Goal: Information Seeking & Learning: Learn about a topic

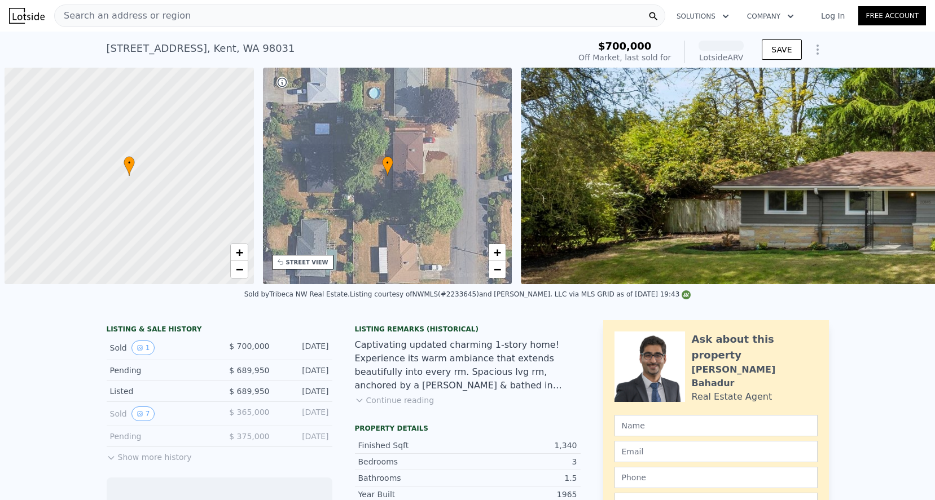
scroll to position [0, 5]
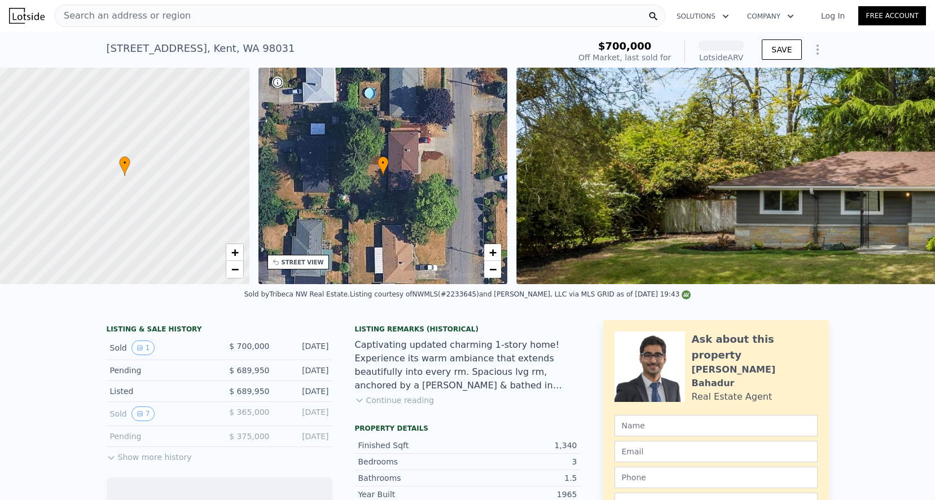
click at [221, 8] on div "Search an address or region" at bounding box center [359, 16] width 611 height 23
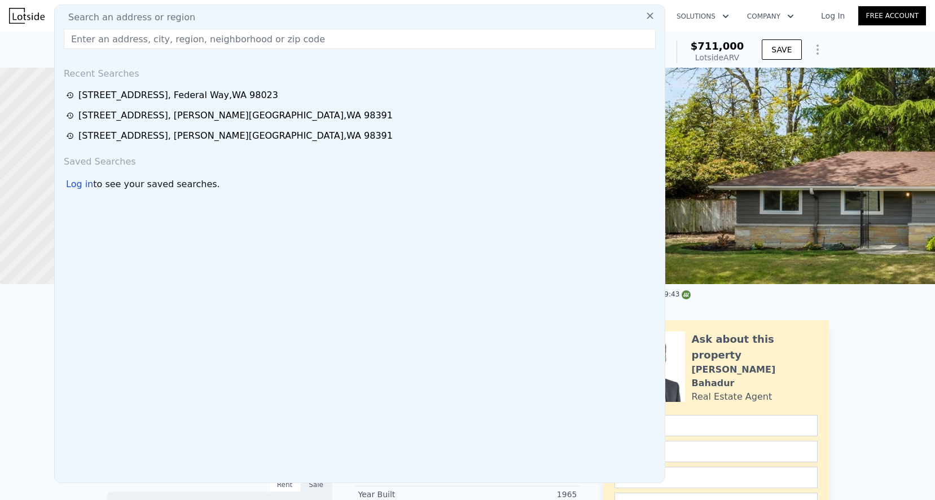
type input "[STREET_ADDRESS][PERSON_NAME]"
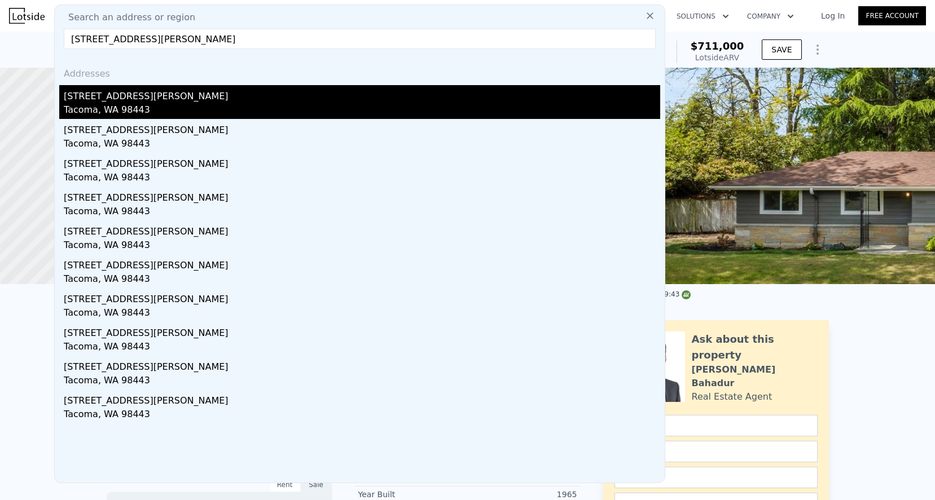
click at [183, 102] on div "[STREET_ADDRESS][PERSON_NAME]" at bounding box center [362, 94] width 596 height 18
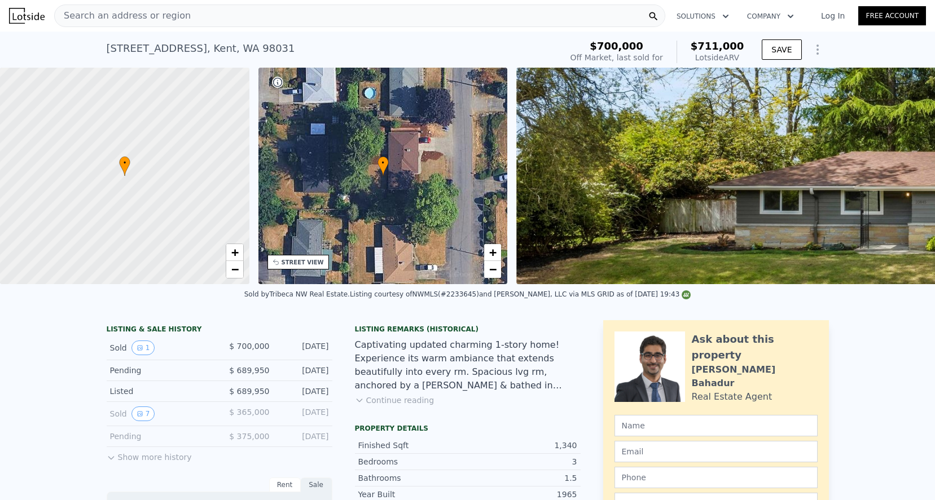
type input "5"
type input "2.75"
type input "3.5"
type input "3193"
type input "3492"
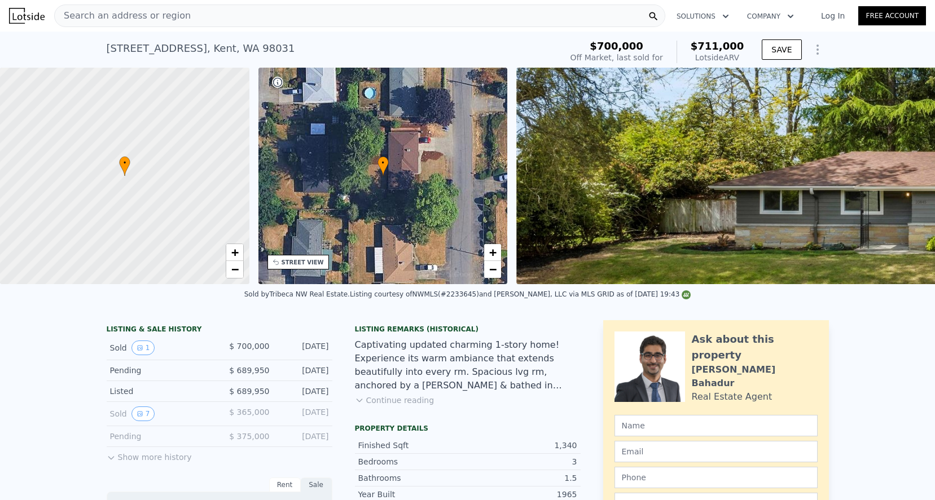
type input "52272"
type input "79300"
type input "$ 1,127,000"
type input "7"
type input "$ 429,632"
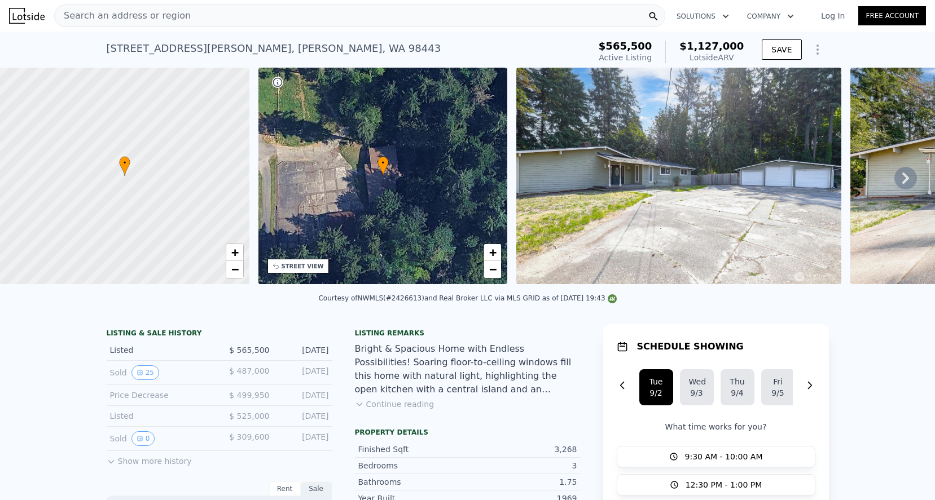
click at [418, 209] on div "• + −" at bounding box center [382, 176] width 249 height 217
click at [496, 276] on span "−" at bounding box center [492, 269] width 7 height 14
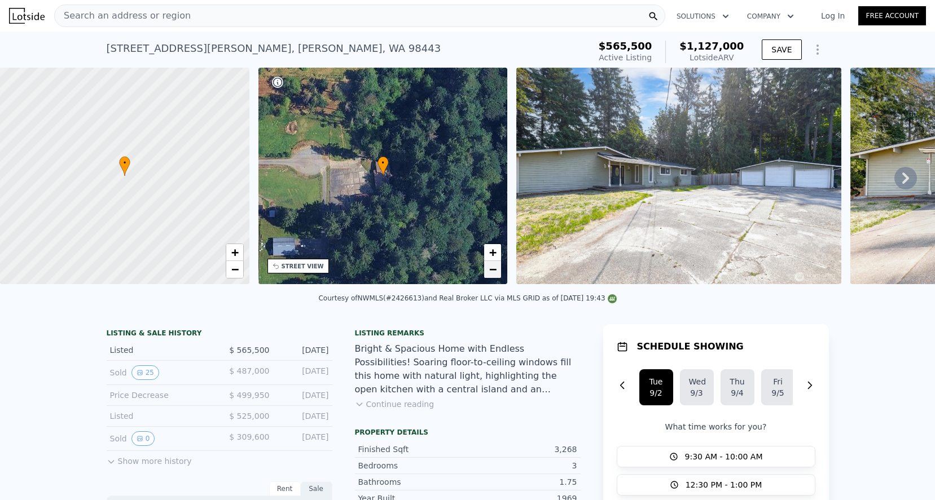
click at [496, 276] on span "−" at bounding box center [492, 269] width 7 height 14
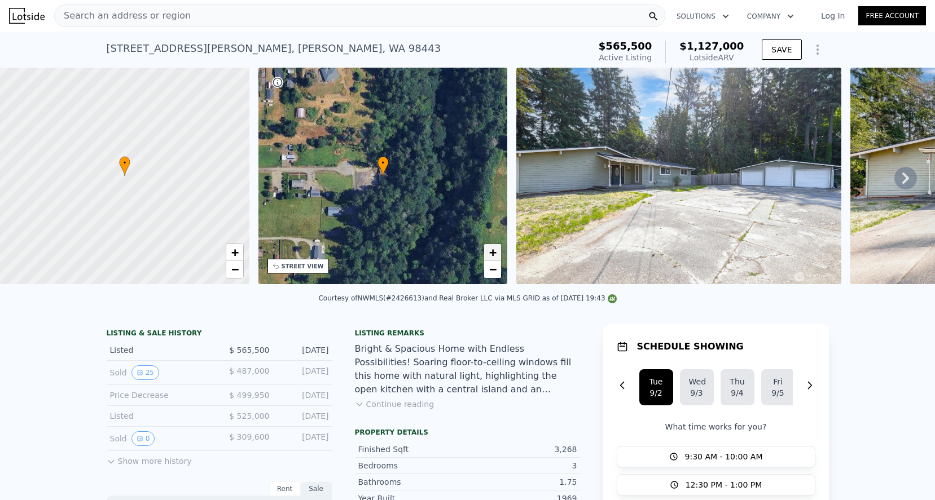
click at [493, 254] on span "+" at bounding box center [492, 252] width 7 height 14
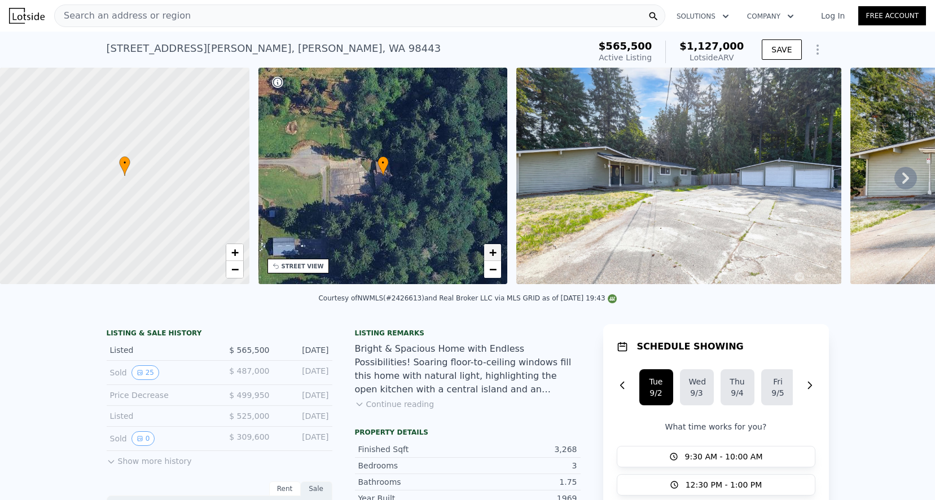
click at [493, 254] on span "+" at bounding box center [492, 252] width 7 height 14
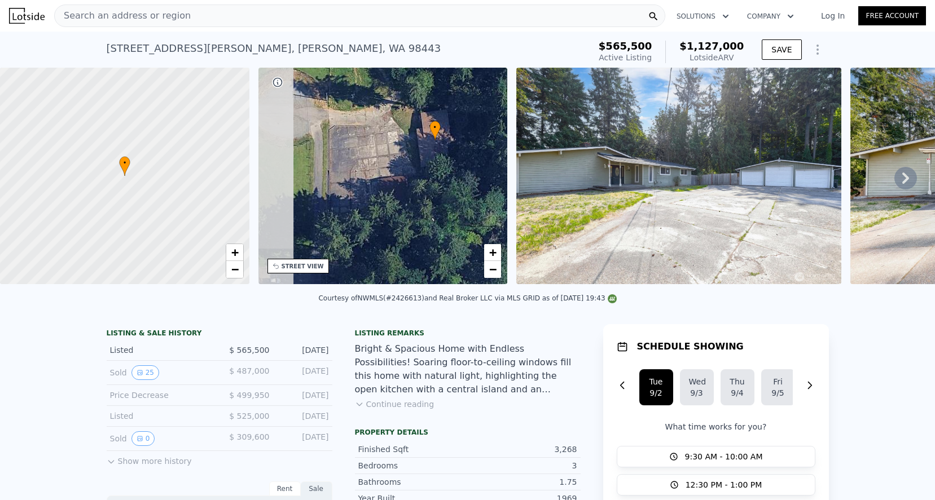
drag, startPoint x: 365, startPoint y: 219, endPoint x: 420, endPoint y: 178, distance: 68.5
click at [419, 178] on div "• + −" at bounding box center [382, 176] width 249 height 217
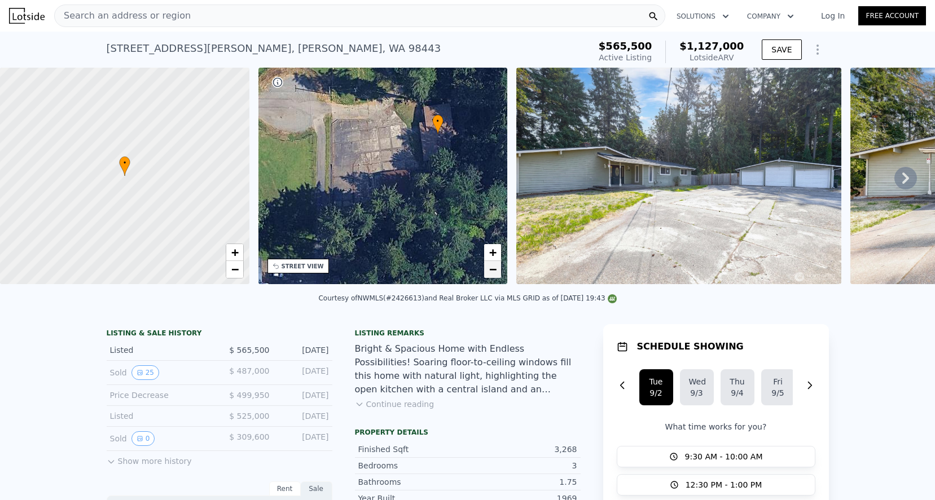
click at [495, 274] on span "−" at bounding box center [492, 269] width 7 height 14
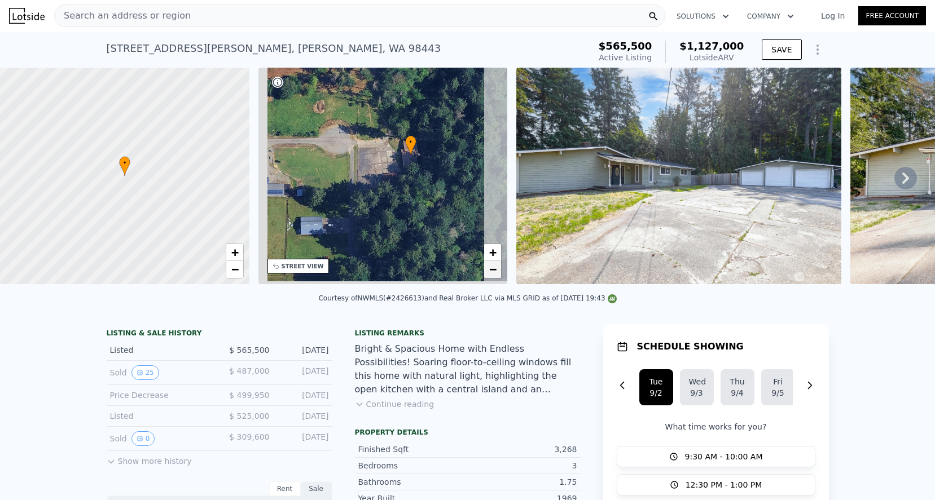
click at [495, 274] on span "−" at bounding box center [492, 269] width 7 height 14
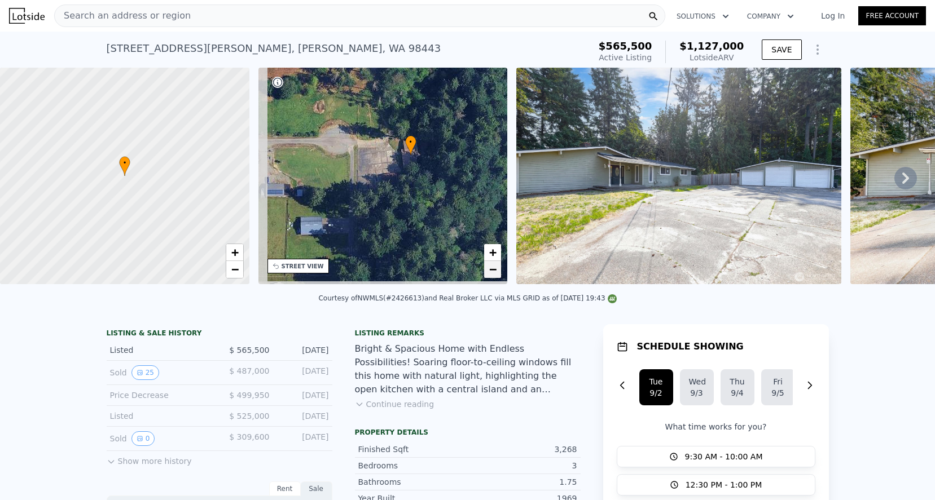
click at [495, 274] on span "−" at bounding box center [492, 269] width 7 height 14
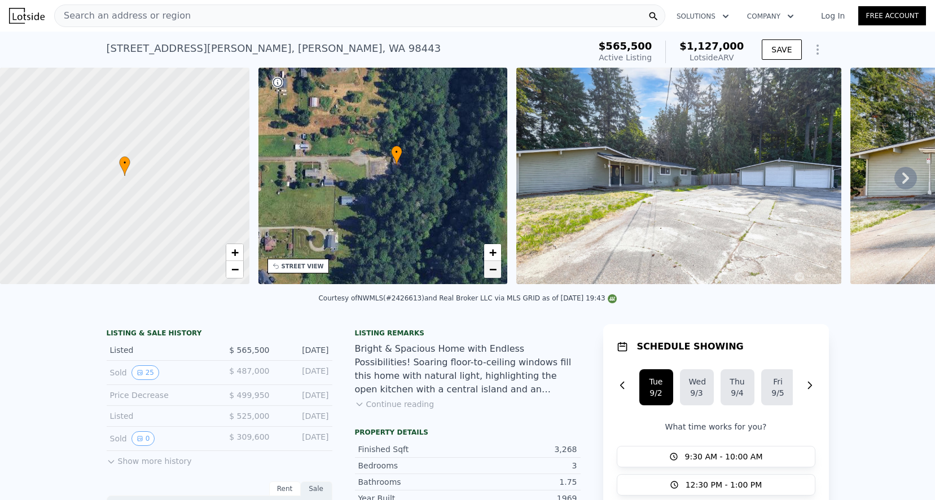
click at [495, 274] on span "−" at bounding box center [492, 269] width 7 height 14
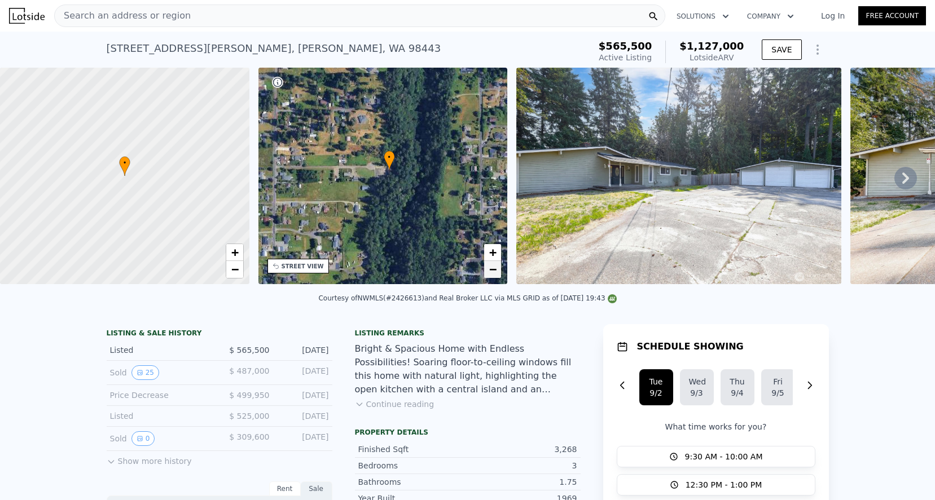
click at [495, 274] on span "−" at bounding box center [492, 269] width 7 height 14
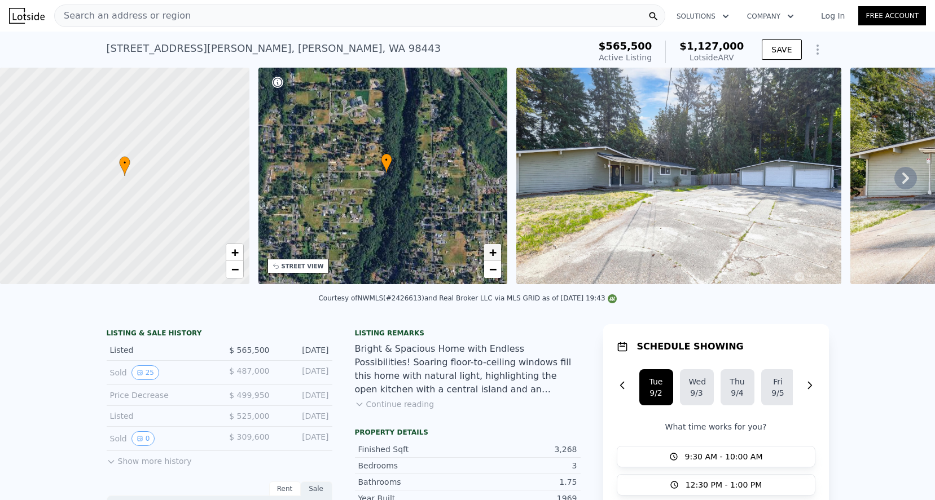
click at [495, 254] on span "+" at bounding box center [492, 252] width 7 height 14
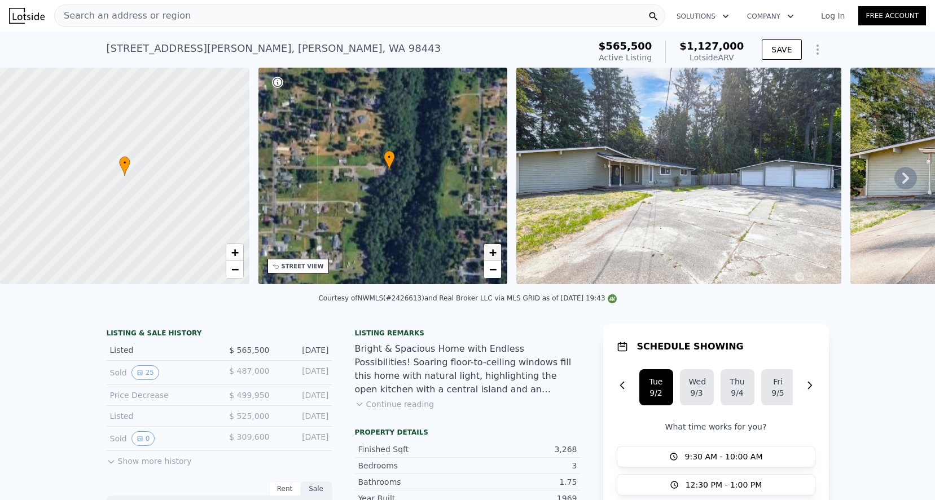
click at [495, 254] on span "+" at bounding box center [492, 252] width 7 height 14
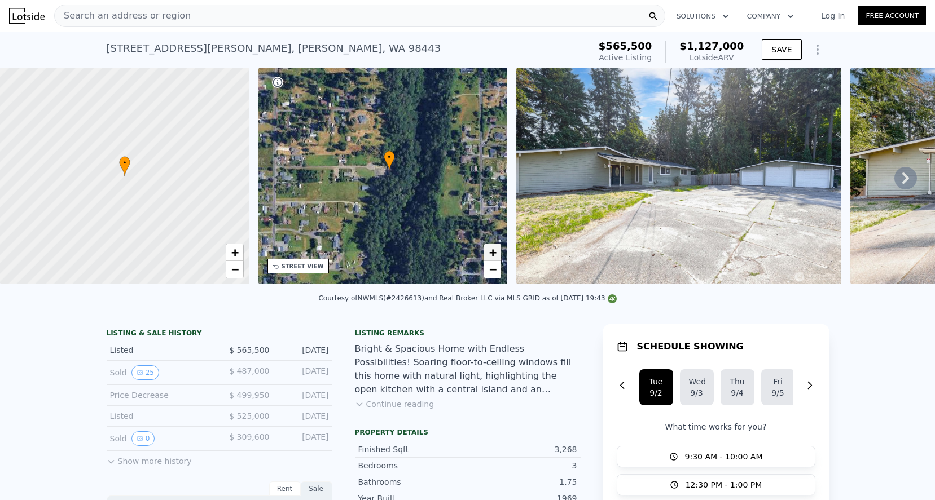
click at [495, 254] on span "+" at bounding box center [492, 252] width 7 height 14
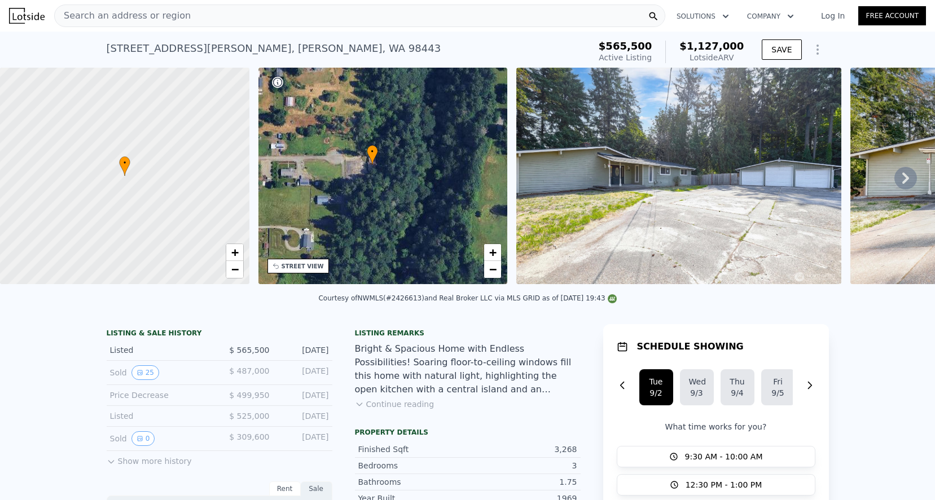
drag, startPoint x: 465, startPoint y: 190, endPoint x: 442, endPoint y: 190, distance: 23.7
click at [442, 190] on div "• + −" at bounding box center [382, 176] width 249 height 217
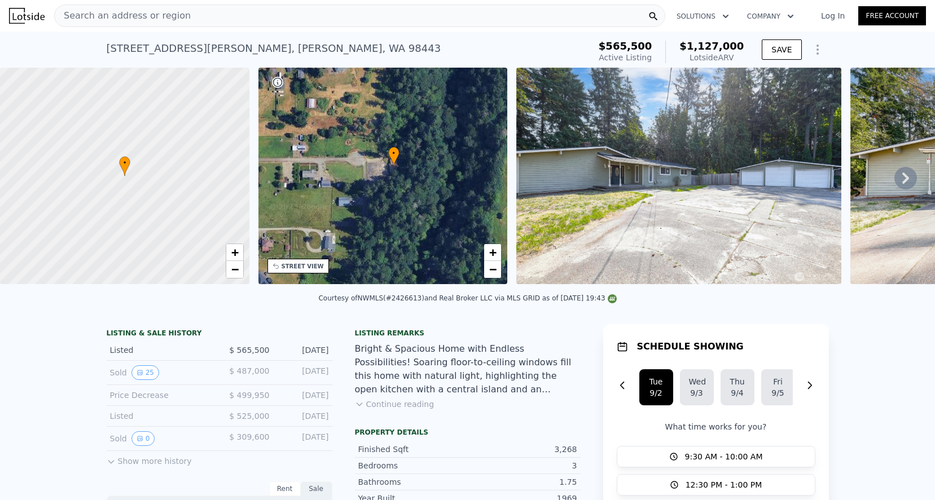
drag, startPoint x: 340, startPoint y: 171, endPoint x: 362, endPoint y: 174, distance: 22.2
click at [362, 174] on div "• + −" at bounding box center [382, 176] width 249 height 217
click at [357, 162] on div "• + −" at bounding box center [382, 176] width 249 height 217
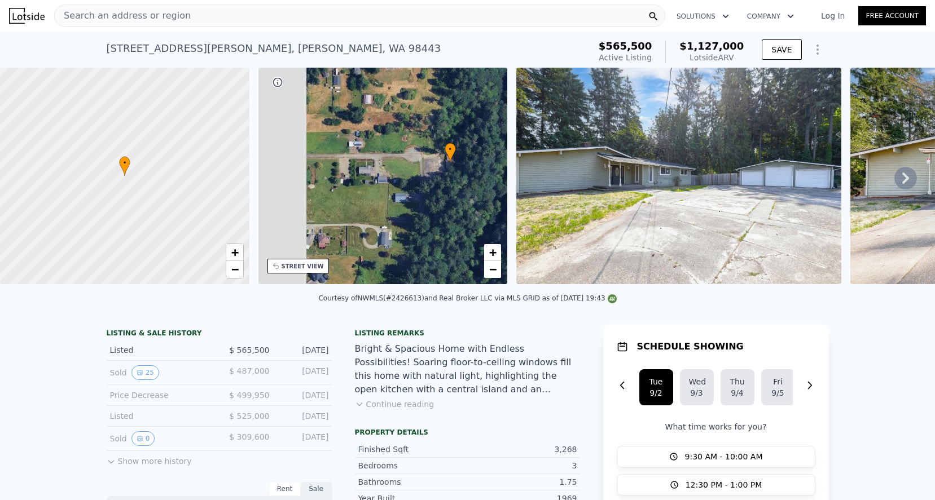
drag, startPoint x: 340, startPoint y: 139, endPoint x: 401, endPoint y: 132, distance: 61.8
click at [400, 133] on div "• + −" at bounding box center [382, 176] width 249 height 217
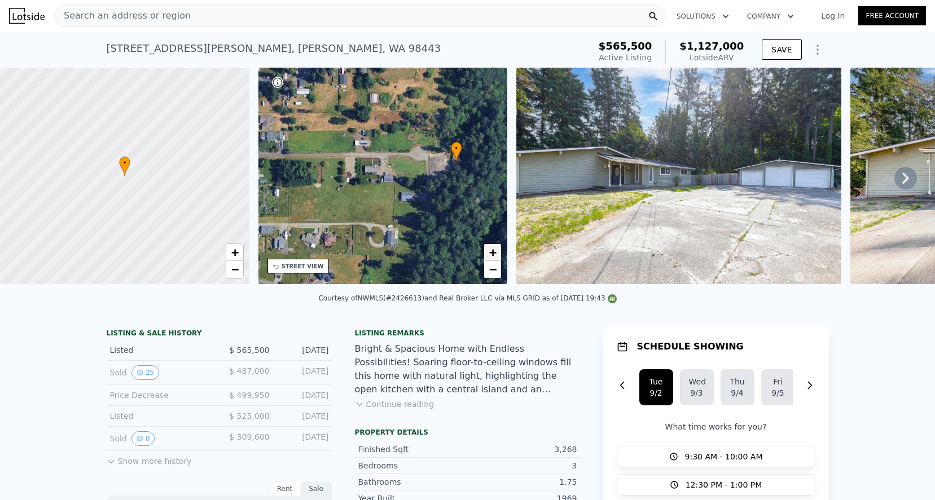
click at [496, 252] on span "+" at bounding box center [492, 252] width 7 height 14
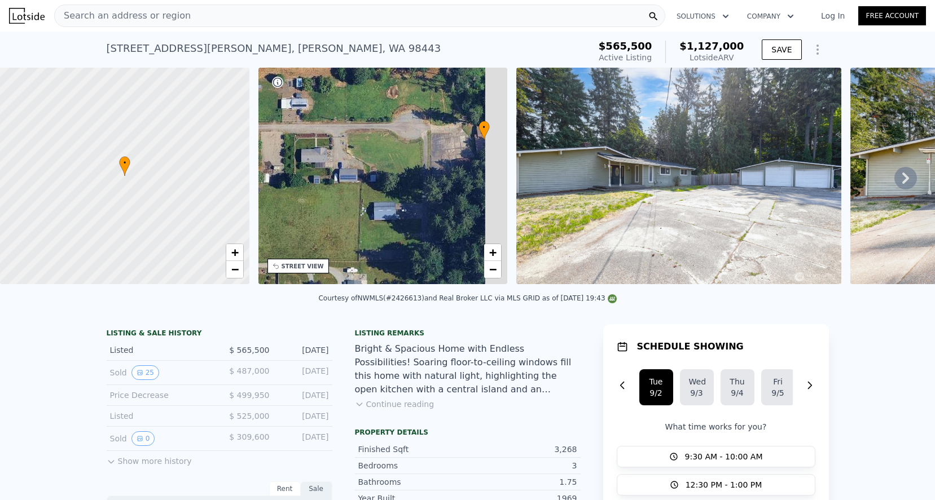
drag, startPoint x: 435, startPoint y: 219, endPoint x: 382, endPoint y: 212, distance: 53.5
click at [382, 212] on div "• + −" at bounding box center [382, 176] width 249 height 217
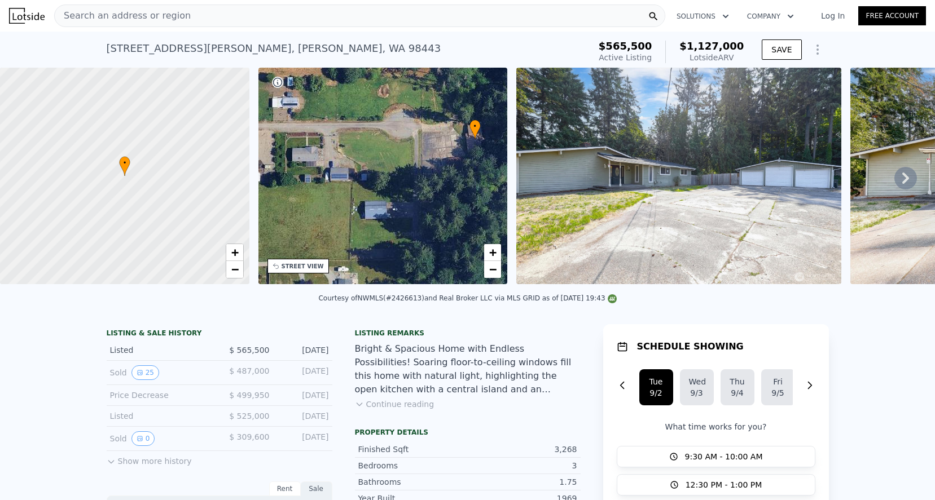
drag, startPoint x: 415, startPoint y: 202, endPoint x: 396, endPoint y: 202, distance: 19.2
click at [396, 202] on div "• + −" at bounding box center [382, 176] width 249 height 217
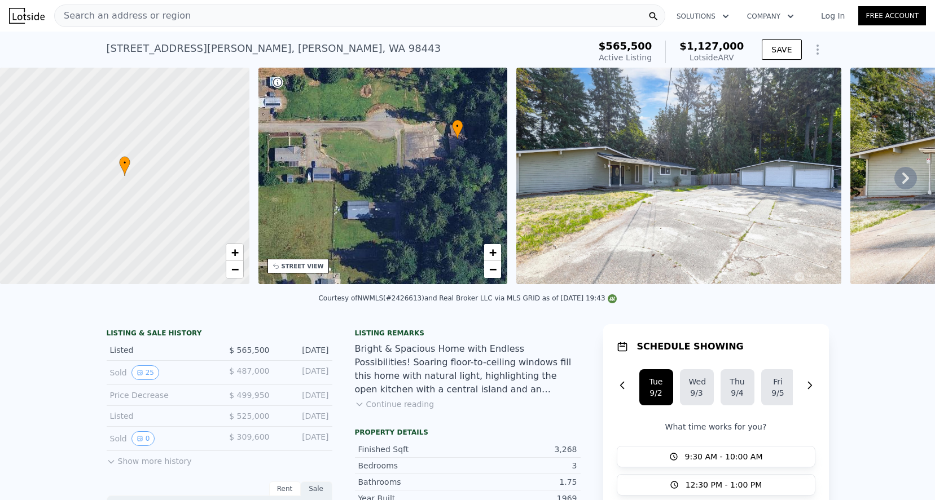
drag, startPoint x: 440, startPoint y: 134, endPoint x: 495, endPoint y: 174, distance: 67.8
click at [495, 174] on div "• + −" at bounding box center [382, 176] width 249 height 217
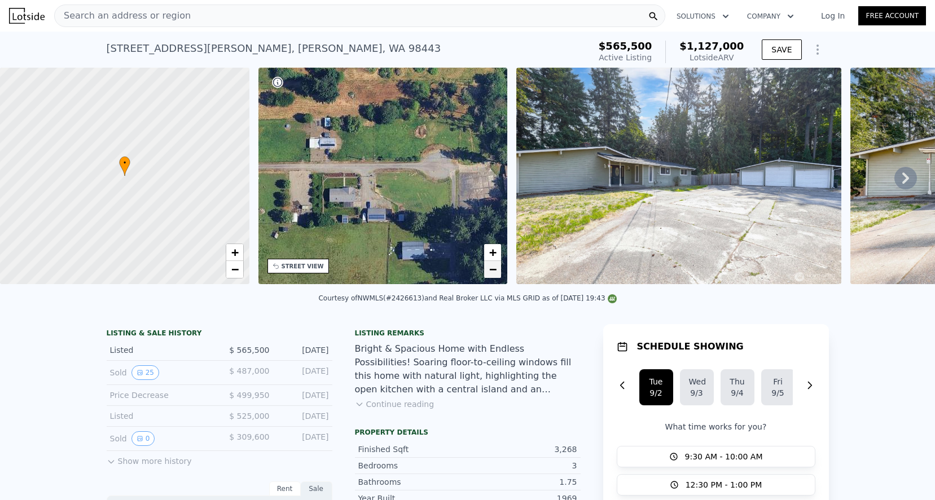
click at [492, 271] on span "−" at bounding box center [492, 269] width 7 height 14
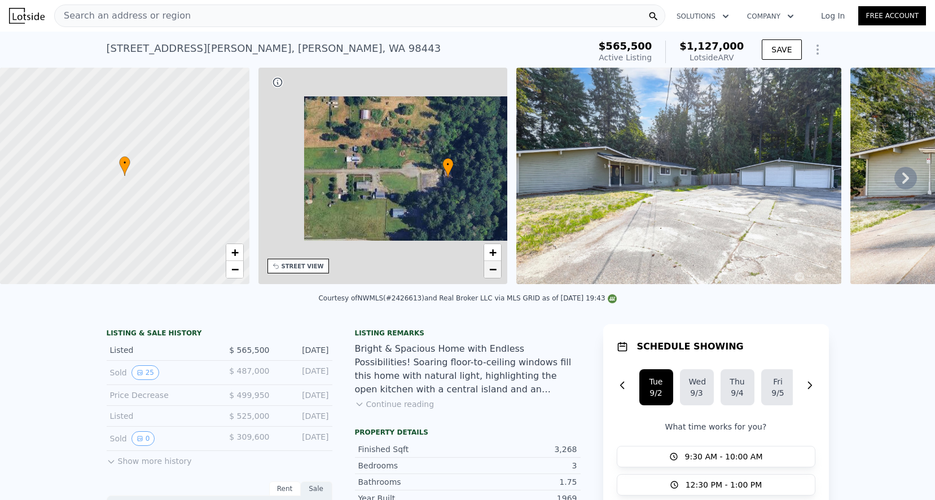
click at [492, 271] on span "−" at bounding box center [492, 269] width 7 height 14
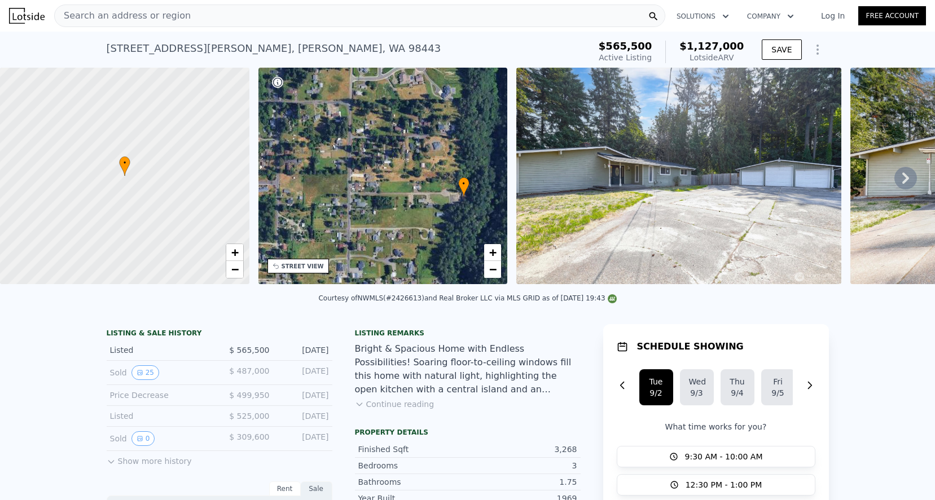
drag, startPoint x: 336, startPoint y: 178, endPoint x: 385, endPoint y: 199, distance: 53.5
click at [385, 199] on div "• + −" at bounding box center [382, 176] width 249 height 217
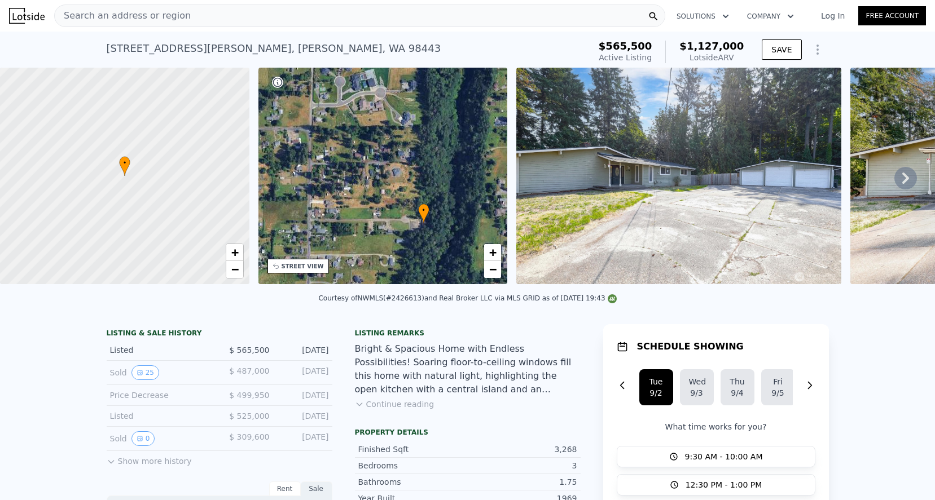
drag, startPoint x: 436, startPoint y: 202, endPoint x: 394, endPoint y: 230, distance: 50.4
click at [394, 230] on div "• + −" at bounding box center [382, 176] width 249 height 217
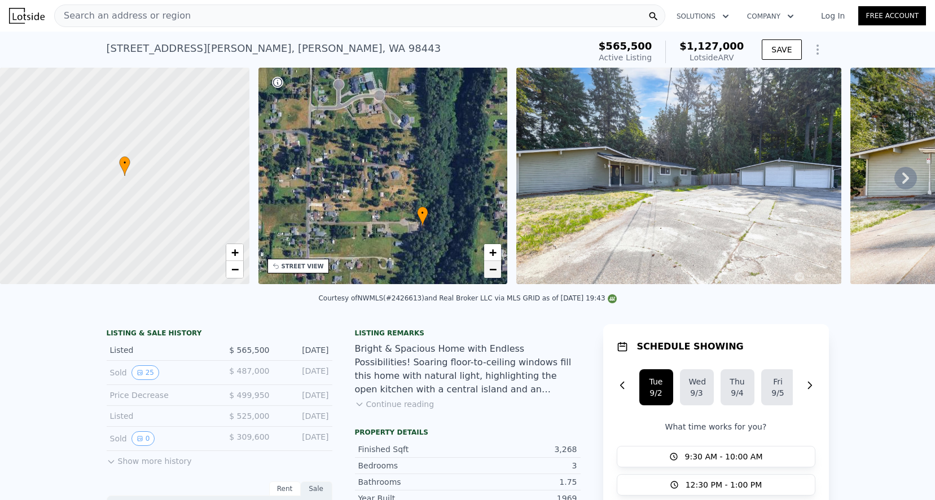
click at [496, 273] on span "−" at bounding box center [492, 269] width 7 height 14
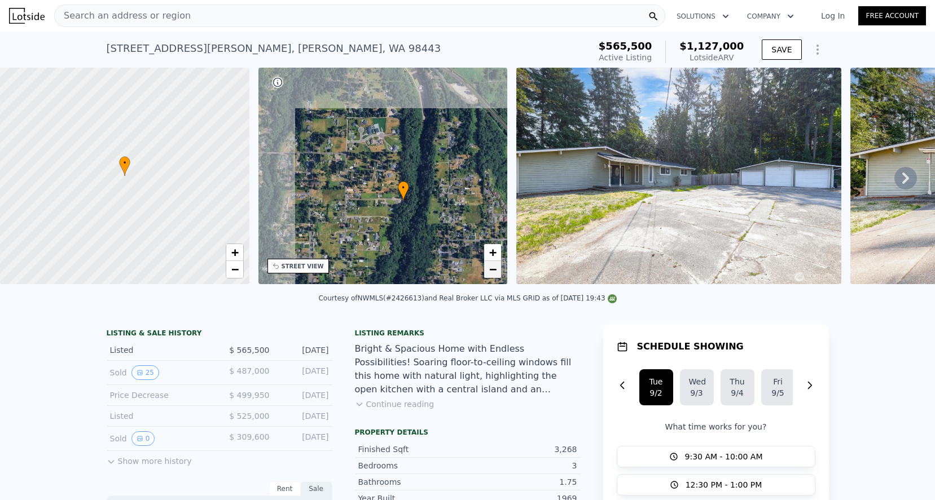
click at [496, 273] on span "−" at bounding box center [492, 269] width 7 height 14
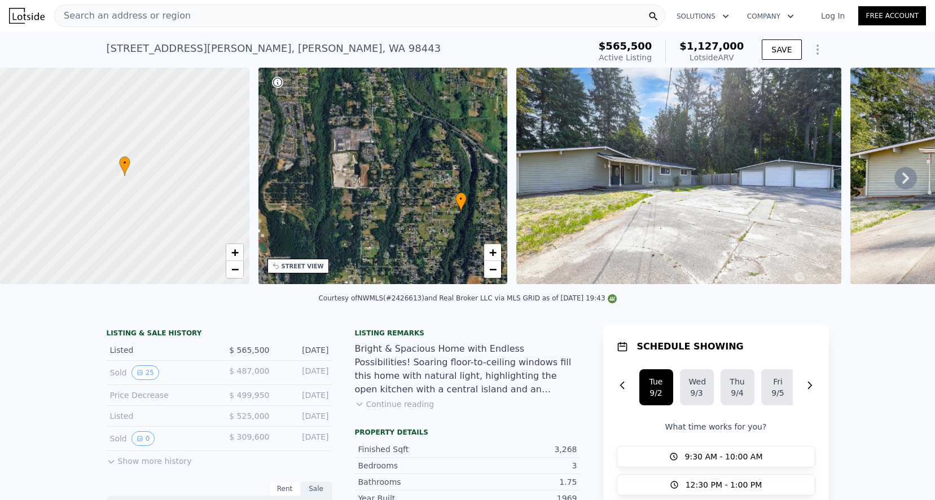
drag, startPoint x: 378, startPoint y: 200, endPoint x: 446, endPoint y: 223, distance: 71.7
click at [446, 223] on div "• + −" at bounding box center [382, 176] width 249 height 217
click at [497, 271] on link "−" at bounding box center [492, 269] width 17 height 17
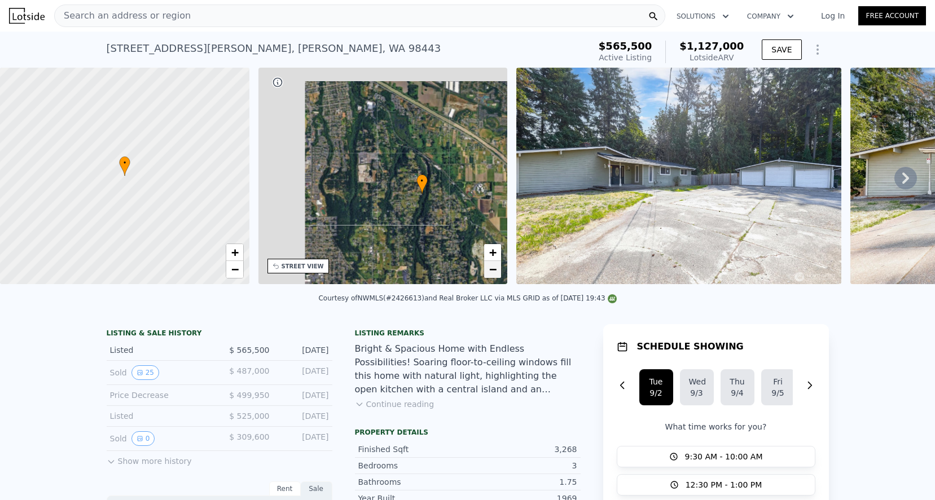
click at [497, 271] on link "−" at bounding box center [492, 269] width 17 height 17
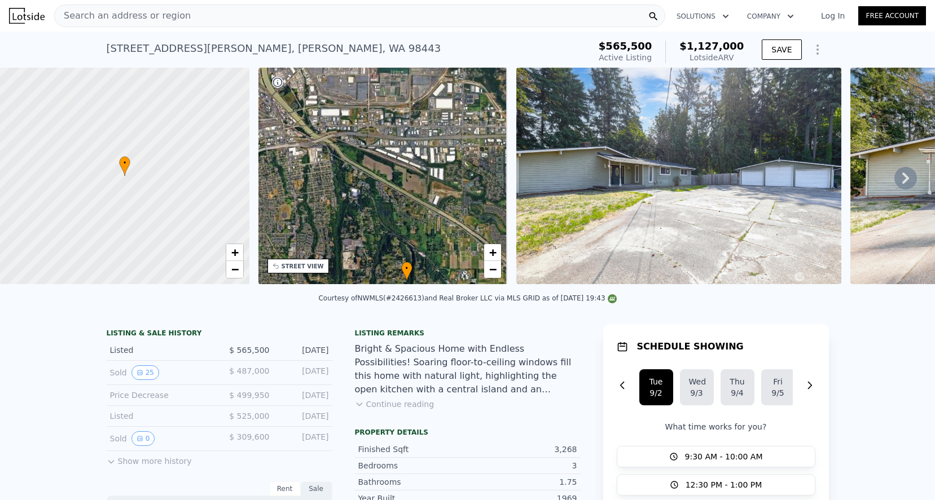
drag, startPoint x: 422, startPoint y: 169, endPoint x: 407, endPoint y: 257, distance: 88.7
click at [407, 257] on div "• + −" at bounding box center [382, 176] width 249 height 217
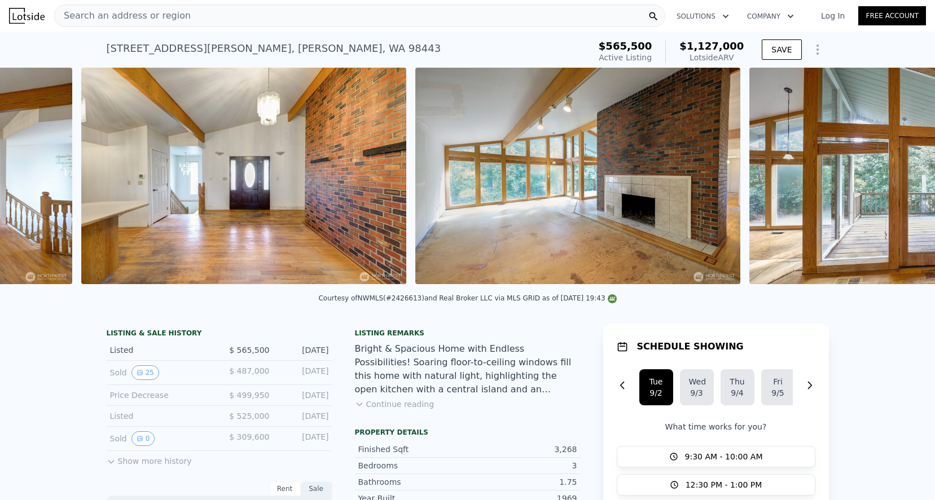
scroll to position [0, 3113]
click at [640, 305] on div "Courtesy of NWMLS (#2426613) and Real Broker LLC via MLS GRID as of [DATE] 19:43" at bounding box center [467, 301] width 935 height 27
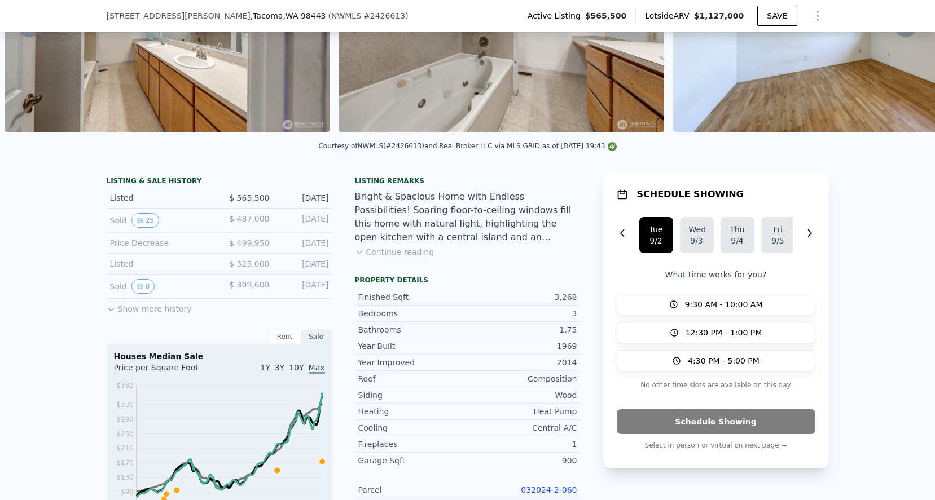
scroll to position [151, 0]
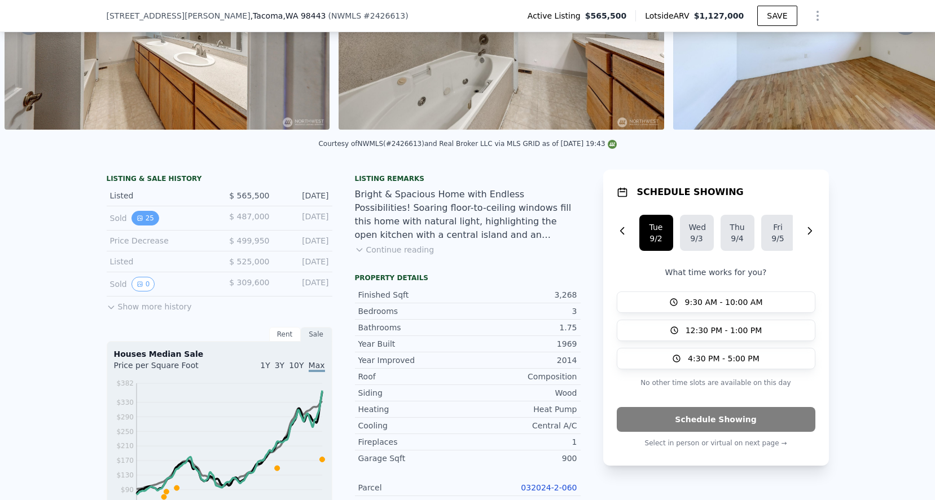
click at [138, 219] on icon "View historical data" at bounding box center [139, 218] width 7 height 7
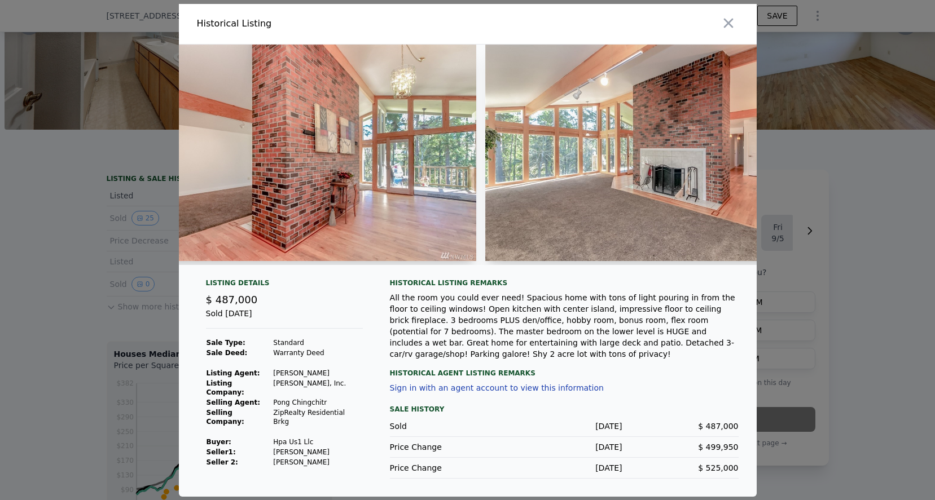
scroll to position [0, 2760]
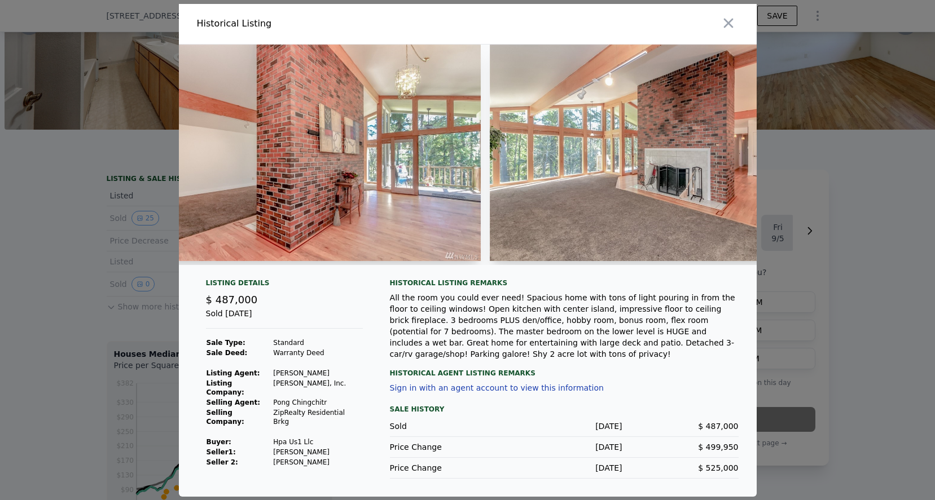
click at [553, 183] on img at bounding box center [652, 153] width 325 height 217
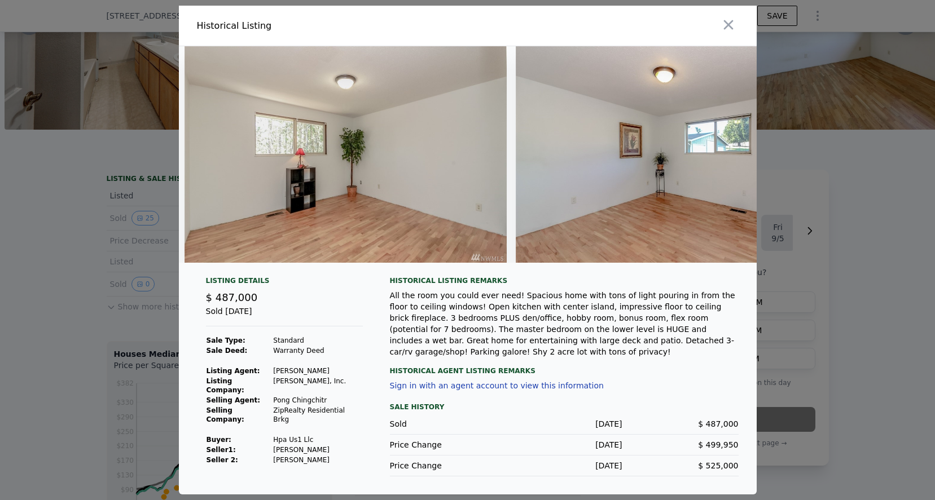
scroll to position [0, 4377]
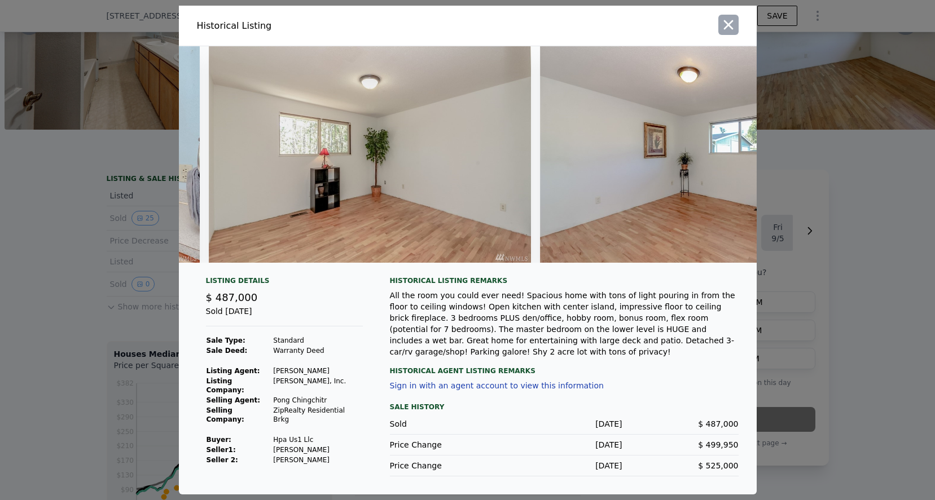
click at [726, 22] on icon "button" at bounding box center [728, 25] width 16 height 16
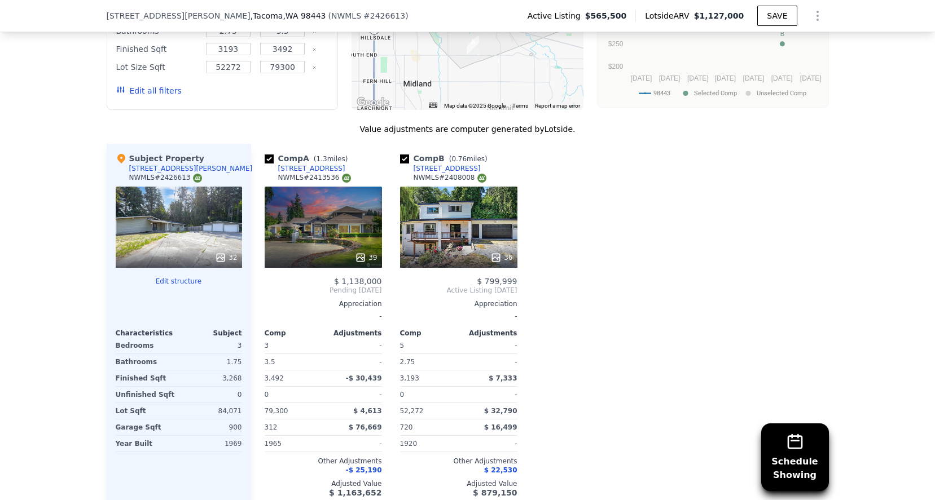
scroll to position [1130, 0]
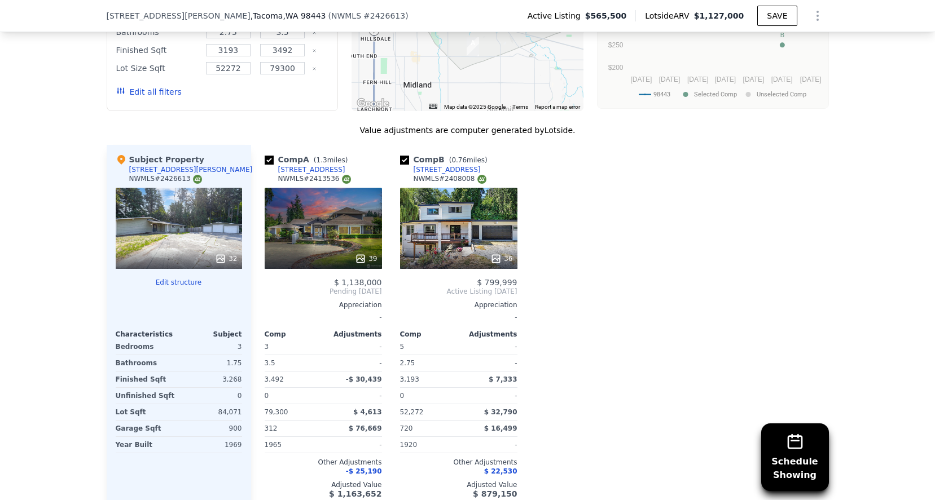
click at [482, 253] on div "36" at bounding box center [459, 258] width 108 height 11
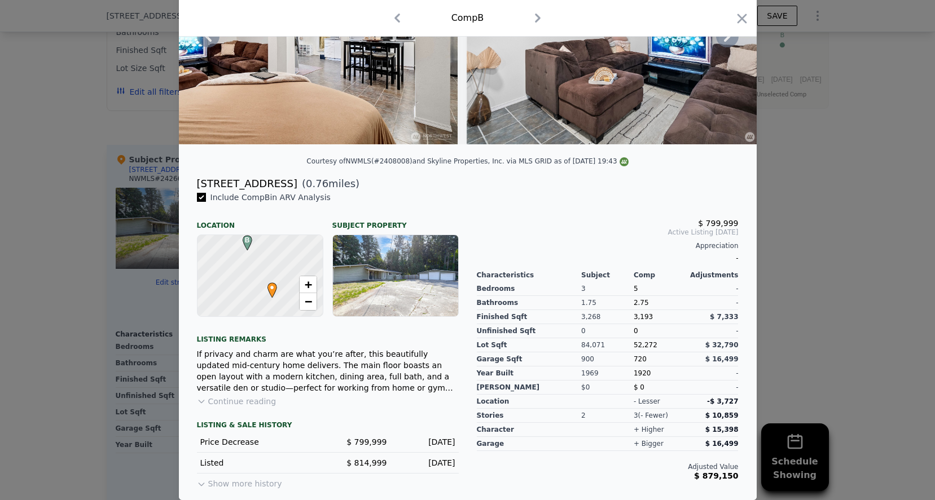
scroll to position [145, 0]
drag, startPoint x: 662, startPoint y: 342, endPoint x: 635, endPoint y: 346, distance: 27.4
click at [635, 346] on div "52,272" at bounding box center [659, 345] width 52 height 14
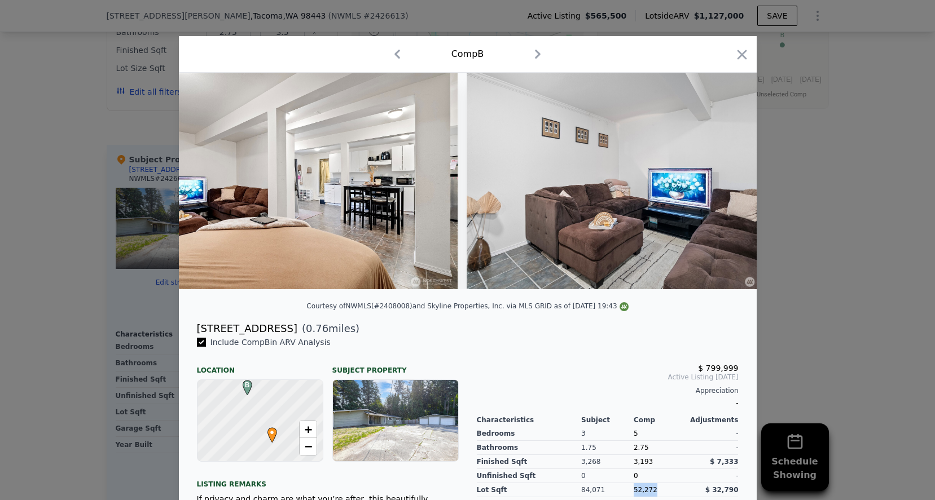
scroll to position [0, 0]
click at [743, 52] on icon "button" at bounding box center [742, 55] width 10 height 10
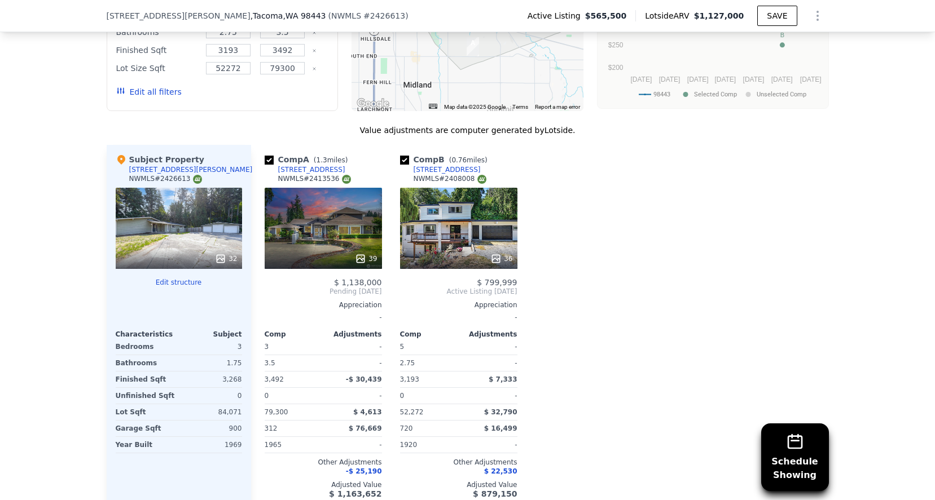
click at [420, 167] on div "[STREET_ADDRESS]" at bounding box center [446, 169] width 67 height 9
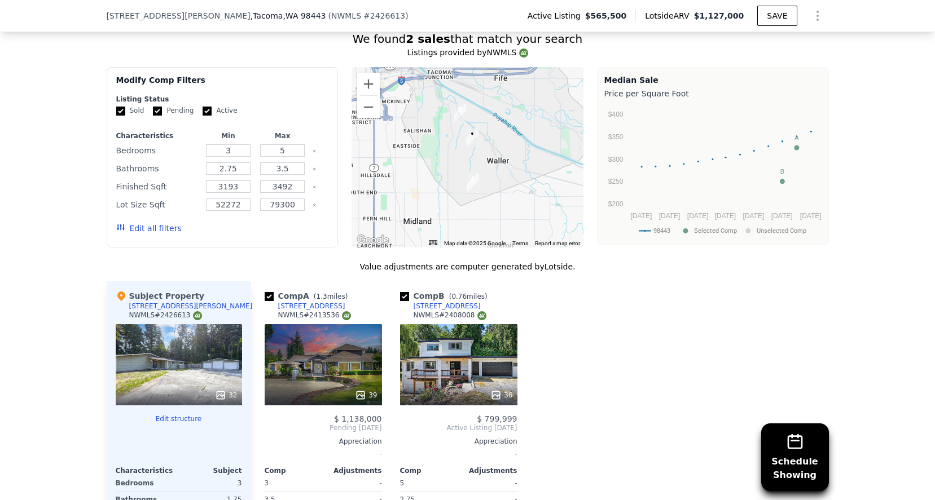
scroll to position [989, 0]
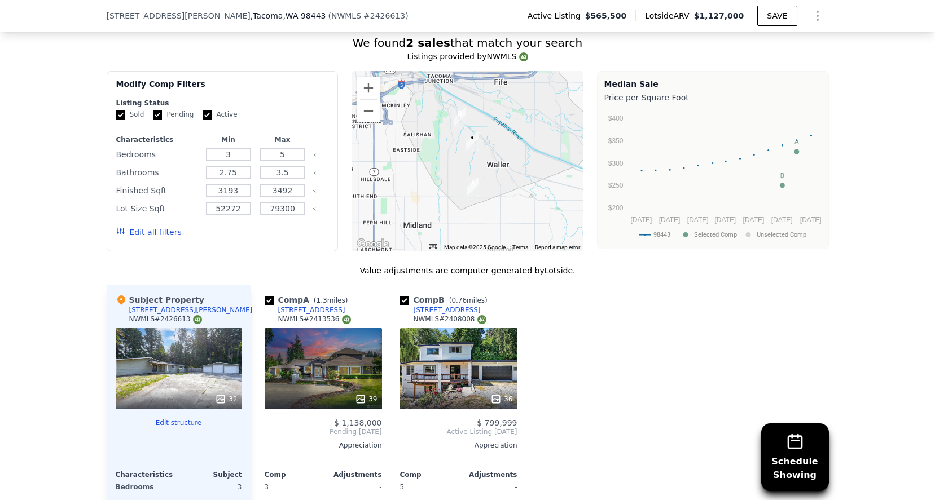
click at [496, 170] on div at bounding box center [467, 161] width 232 height 180
click at [486, 147] on div at bounding box center [467, 161] width 232 height 180
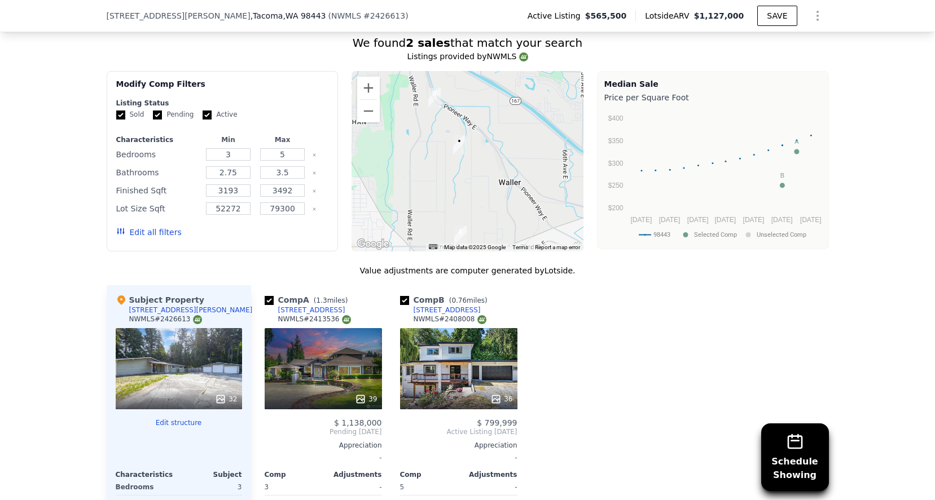
click at [482, 162] on div at bounding box center [467, 161] width 232 height 180
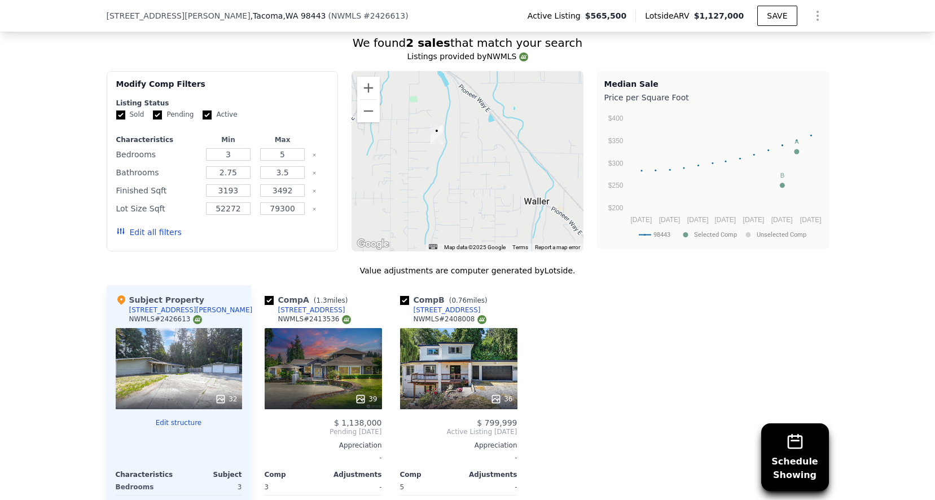
drag, startPoint x: 464, startPoint y: 139, endPoint x: 490, endPoint y: 170, distance: 40.9
click at [490, 170] on div at bounding box center [467, 161] width 232 height 180
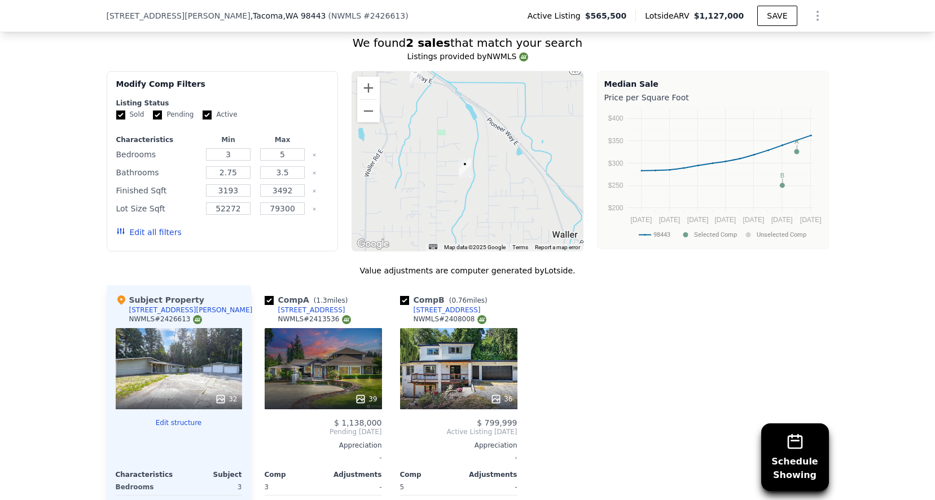
drag, startPoint x: 500, startPoint y: 144, endPoint x: 514, endPoint y: 156, distance: 18.4
click at [514, 156] on div at bounding box center [467, 161] width 232 height 180
drag, startPoint x: 517, startPoint y: 185, endPoint x: 544, endPoint y: 190, distance: 28.1
click at [544, 190] on div at bounding box center [467, 161] width 232 height 180
drag, startPoint x: 550, startPoint y: 196, endPoint x: 523, endPoint y: 188, distance: 28.7
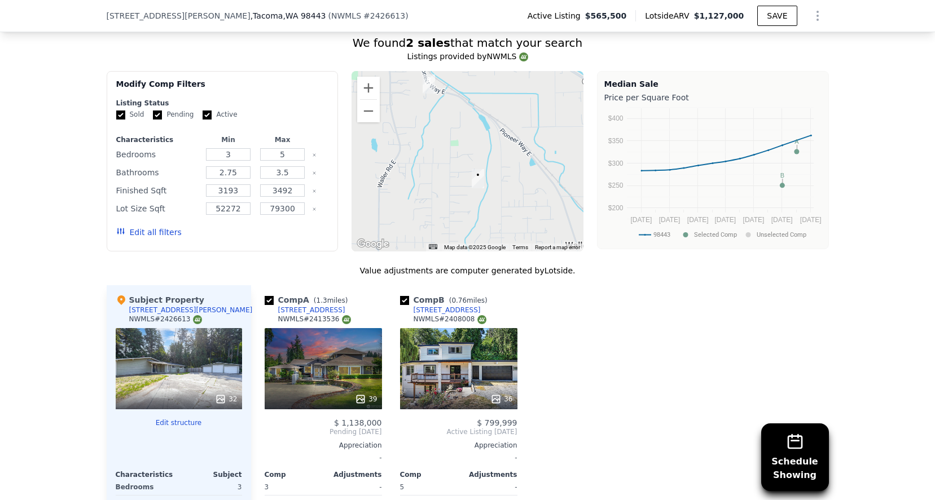
click at [523, 188] on div at bounding box center [467, 161] width 232 height 180
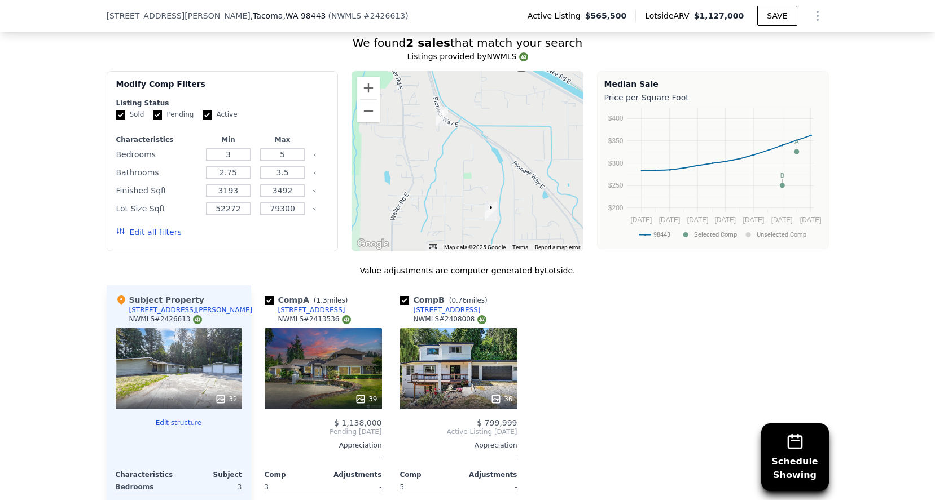
drag, startPoint x: 448, startPoint y: 139, endPoint x: 465, endPoint y: 179, distance: 43.2
click at [465, 179] on div at bounding box center [467, 161] width 232 height 180
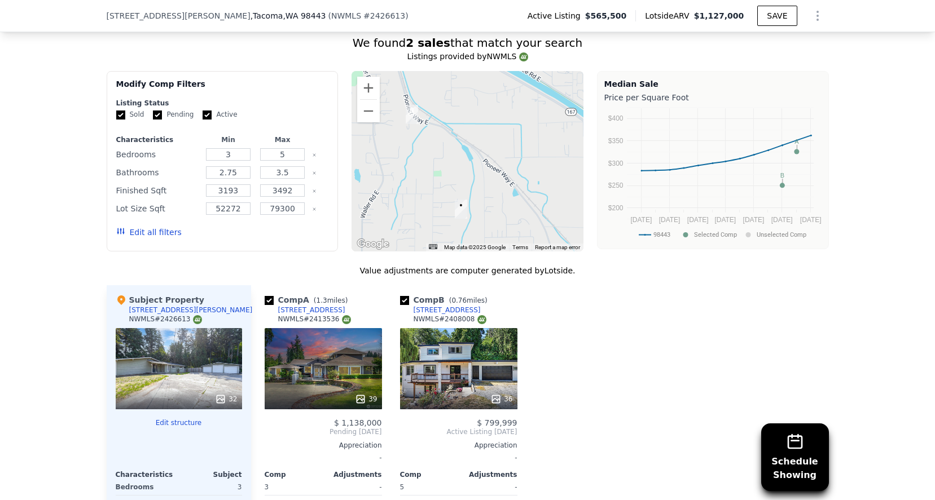
drag, startPoint x: 441, startPoint y: 203, endPoint x: 403, endPoint y: 188, distance: 40.7
click at [403, 188] on div at bounding box center [467, 161] width 232 height 180
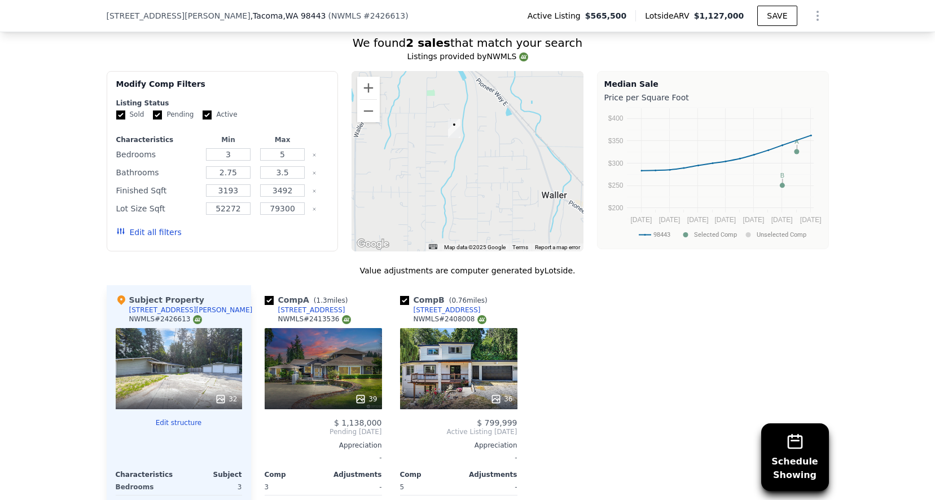
drag, startPoint x: 448, startPoint y: 189, endPoint x: 442, endPoint y: 77, distance: 112.4
click at [442, 77] on div at bounding box center [467, 161] width 232 height 180
drag, startPoint x: 478, startPoint y: 173, endPoint x: 501, endPoint y: 142, distance: 38.7
click at [501, 142] on div at bounding box center [467, 161] width 232 height 180
drag, startPoint x: 490, startPoint y: 172, endPoint x: 487, endPoint y: 133, distance: 39.1
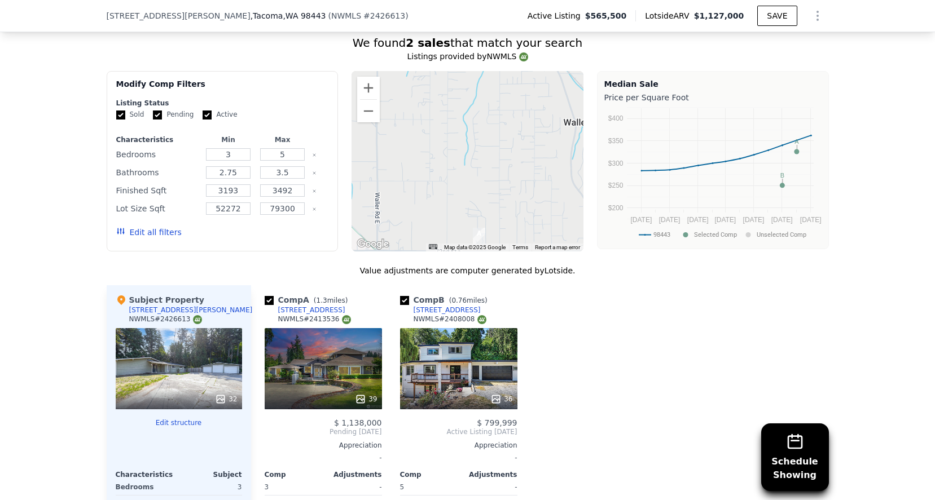
click at [487, 133] on div at bounding box center [467, 161] width 232 height 180
drag, startPoint x: 493, startPoint y: 214, endPoint x: 448, endPoint y: 201, distance: 46.8
click at [448, 201] on div at bounding box center [467, 161] width 232 height 180
drag, startPoint x: 452, startPoint y: 200, endPoint x: 458, endPoint y: 209, distance: 10.2
click at [458, 209] on div at bounding box center [467, 161] width 232 height 180
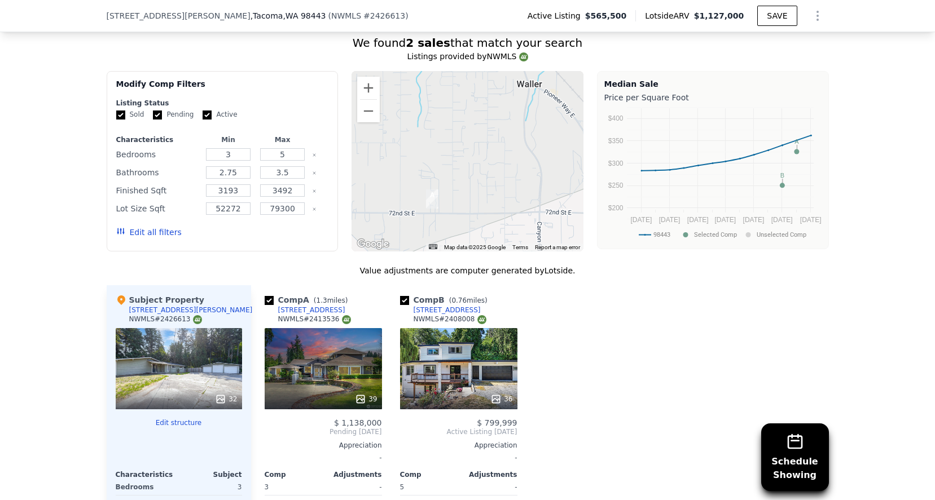
drag, startPoint x: 470, startPoint y: 138, endPoint x: 469, endPoint y: 204, distance: 66.0
click at [469, 204] on div at bounding box center [467, 161] width 232 height 180
drag, startPoint x: 487, startPoint y: 128, endPoint x: 499, endPoint y: 164, distance: 37.3
click at [499, 164] on div at bounding box center [467, 161] width 232 height 180
click at [498, 146] on div at bounding box center [467, 161] width 232 height 180
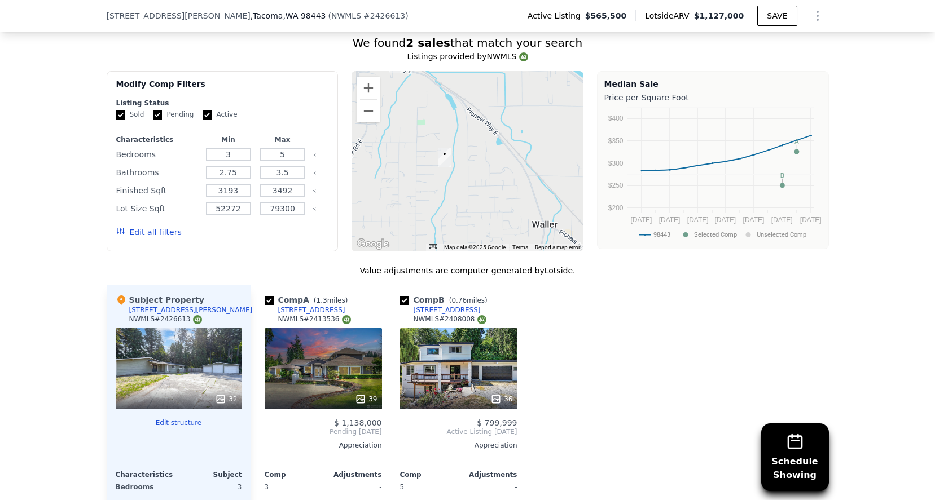
click at [498, 146] on div at bounding box center [467, 161] width 232 height 180
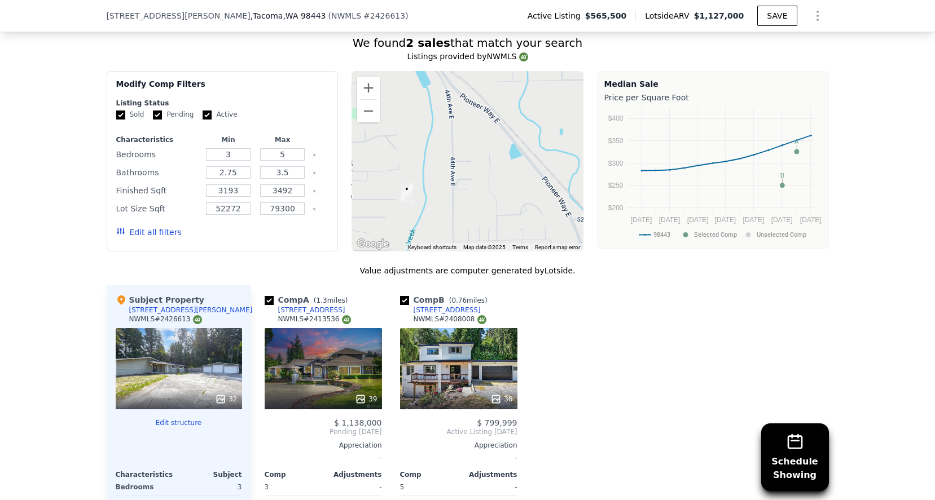
drag, startPoint x: 434, startPoint y: 142, endPoint x: 455, endPoint y: 160, distance: 27.2
click at [455, 160] on div at bounding box center [467, 161] width 232 height 180
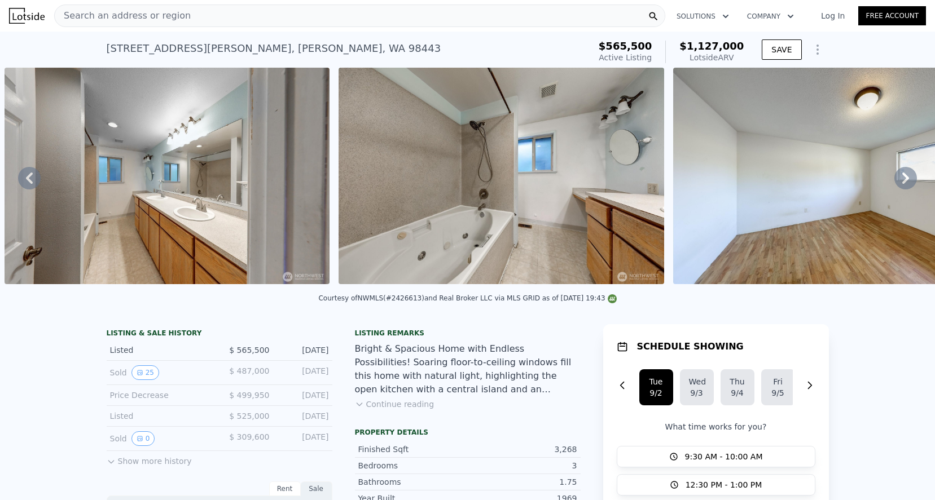
scroll to position [0, 0]
drag, startPoint x: 290, startPoint y: 47, endPoint x: 102, endPoint y: 40, distance: 188.5
click at [102, 41] on div "[STREET_ADDRESS][PERSON_NAME][PERSON_NAME] Active at $565,500 (~ARV $1.127m ) $…" at bounding box center [467, 50] width 935 height 36
copy div "[STREET_ADDRESS][PERSON_NAME][PERSON_NAME] Active at $565,500 (~ARV $1.127m )"
click at [38, 178] on icon at bounding box center [29, 178] width 23 height 23
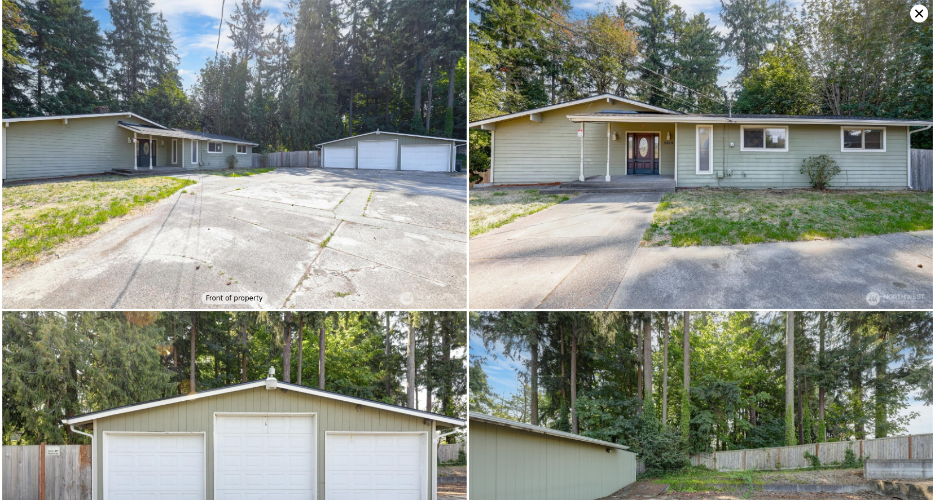
scroll to position [1868, 0]
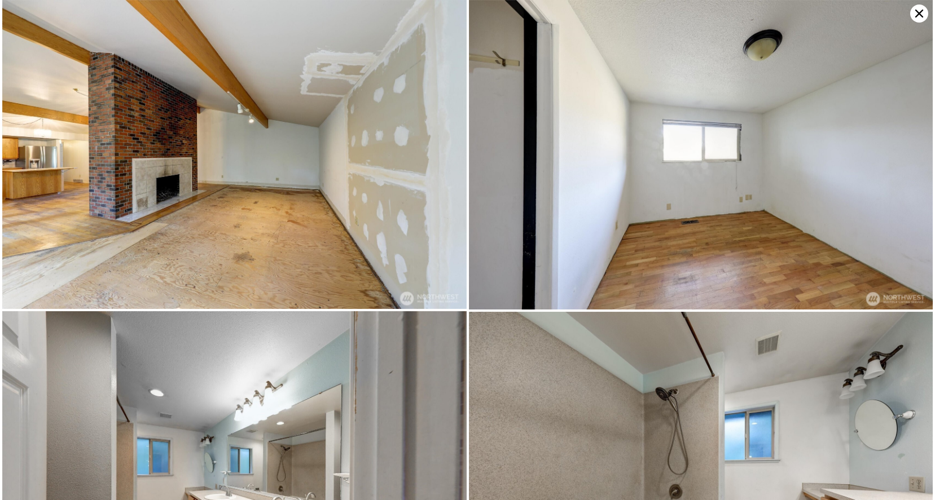
click at [38, 178] on img at bounding box center [234, 154] width 464 height 309
click at [922, 13] on icon at bounding box center [919, 14] width 18 height 18
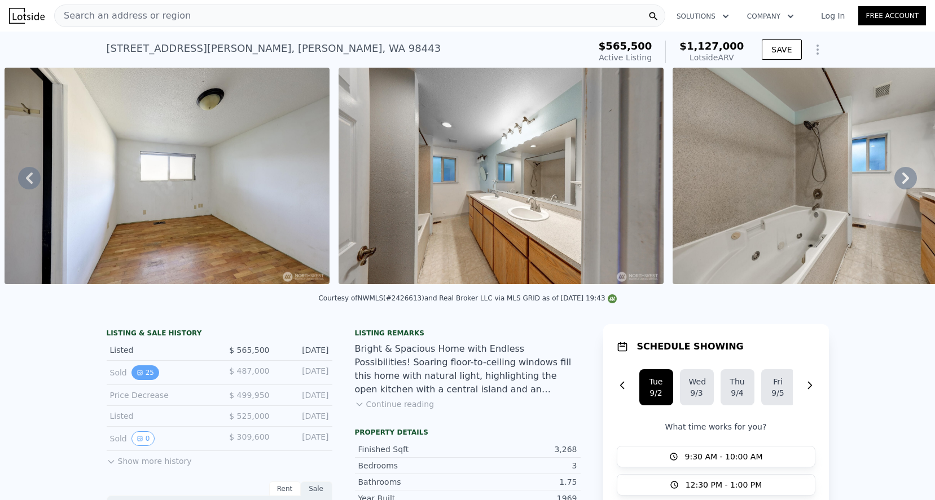
click at [146, 365] on button "25" at bounding box center [145, 372] width 28 height 15
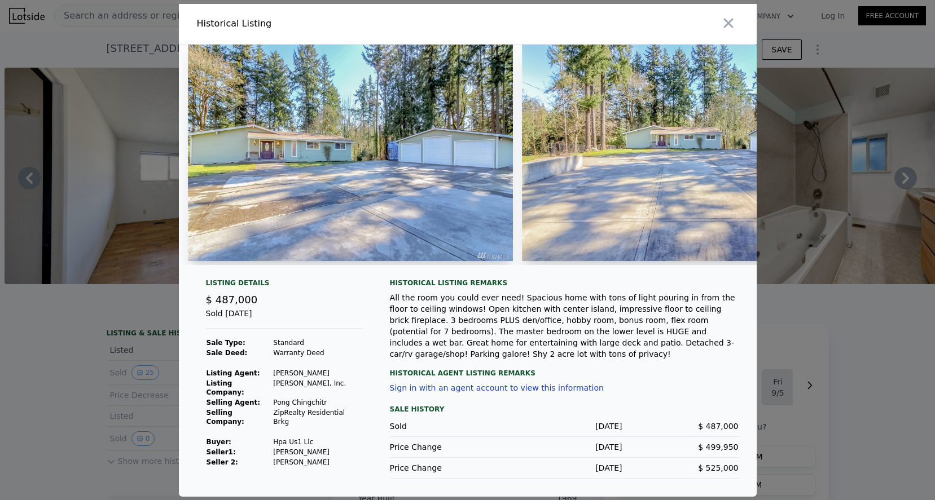
click at [357, 180] on img at bounding box center [350, 153] width 325 height 217
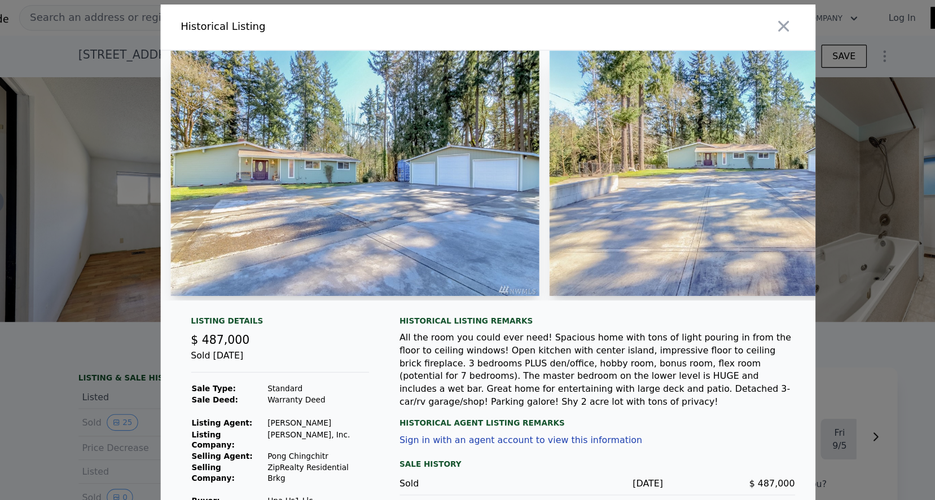
scroll to position [0, 0]
click at [723, 18] on icon "button" at bounding box center [728, 23] width 10 height 10
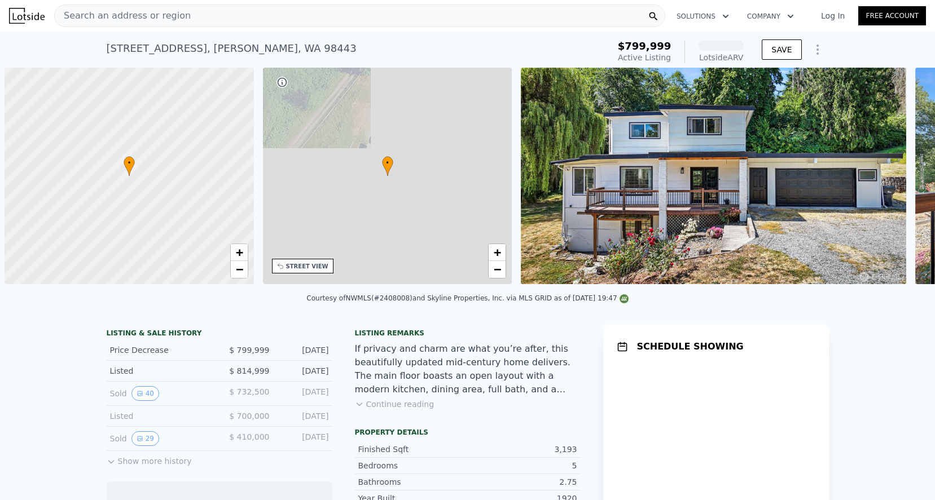
scroll to position [0, 5]
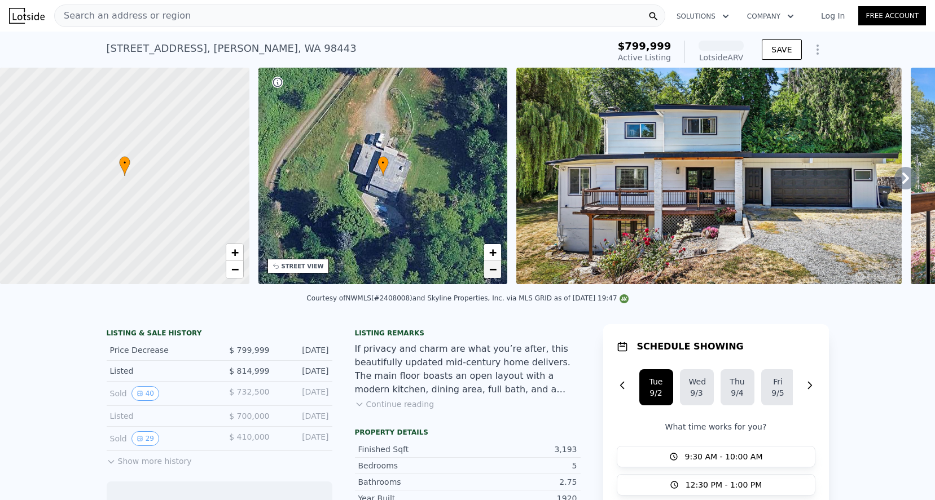
click at [496, 271] on span "−" at bounding box center [492, 269] width 7 height 14
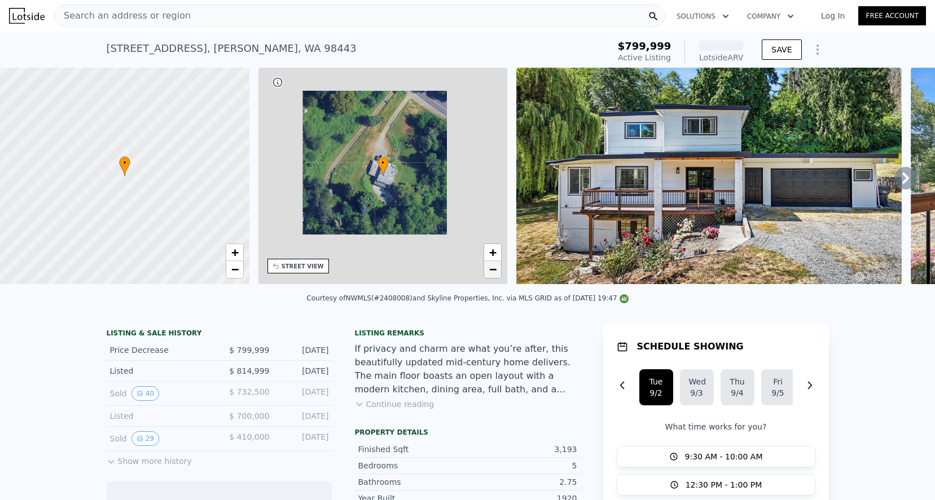
click at [496, 271] on span "−" at bounding box center [492, 269] width 7 height 14
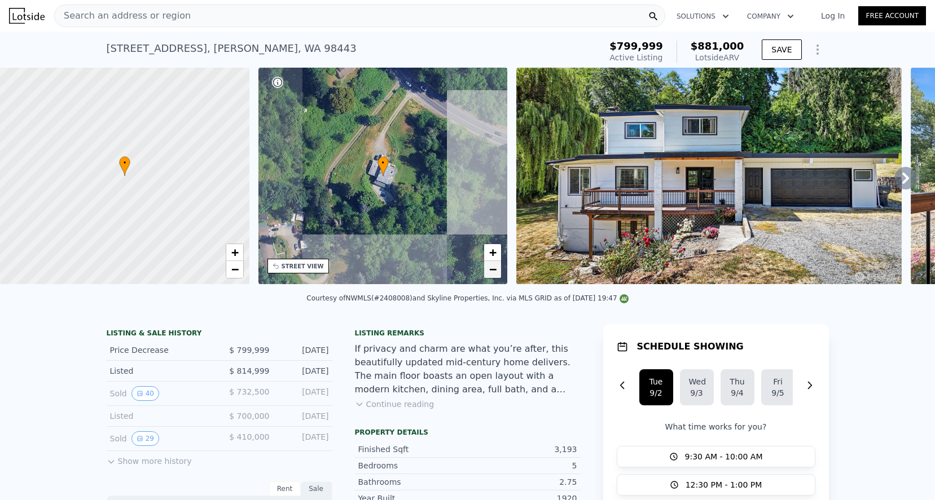
click at [496, 271] on span "−" at bounding box center [492, 269] width 7 height 14
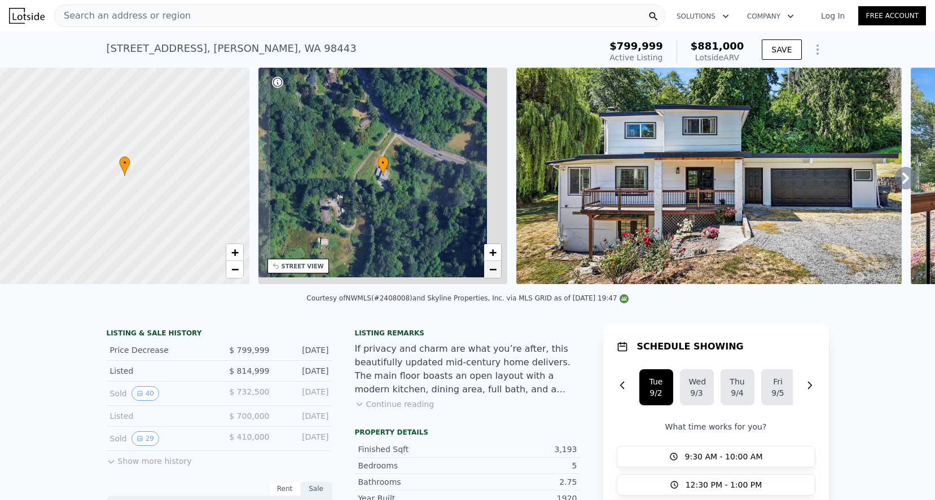
click at [496, 271] on span "−" at bounding box center [492, 269] width 7 height 14
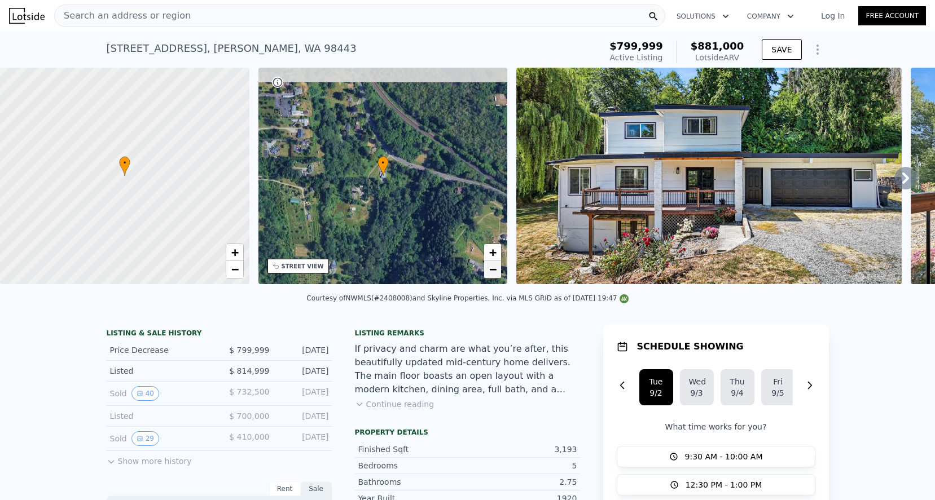
click at [496, 271] on span "−" at bounding box center [492, 269] width 7 height 14
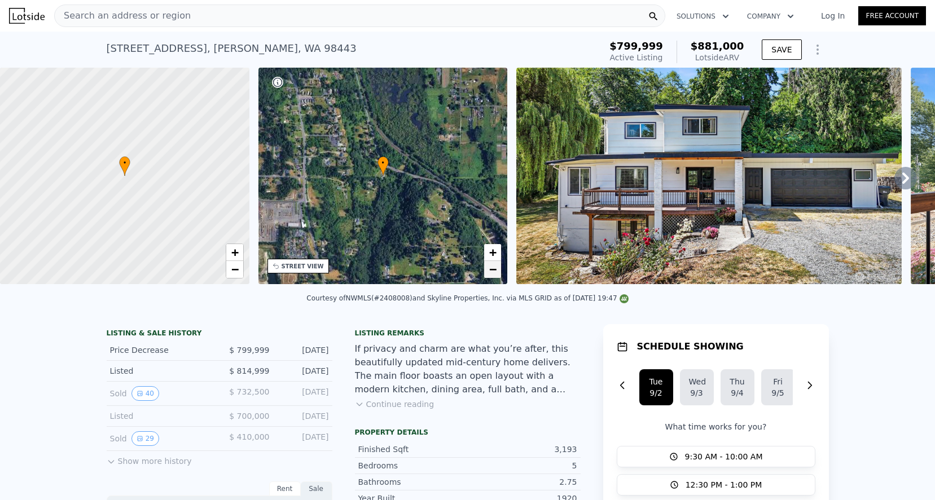
click at [496, 271] on span "−" at bounding box center [492, 269] width 7 height 14
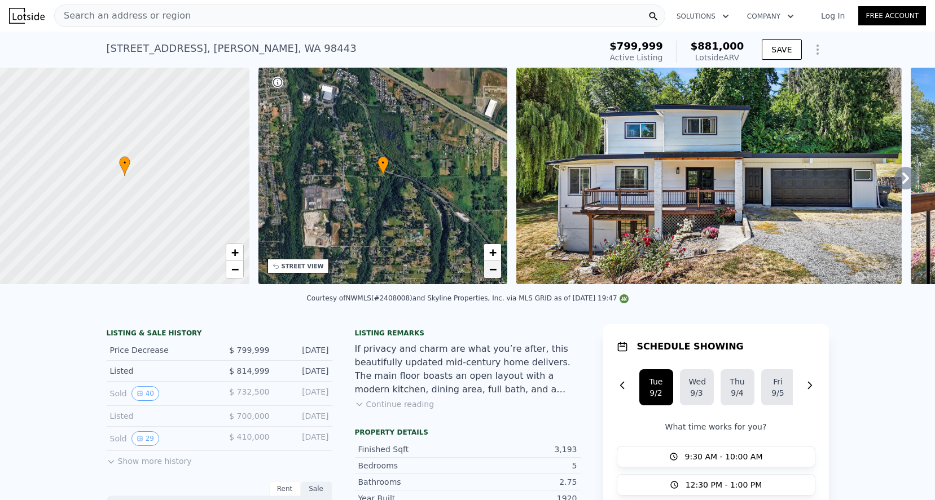
click at [496, 271] on span "−" at bounding box center [492, 269] width 7 height 14
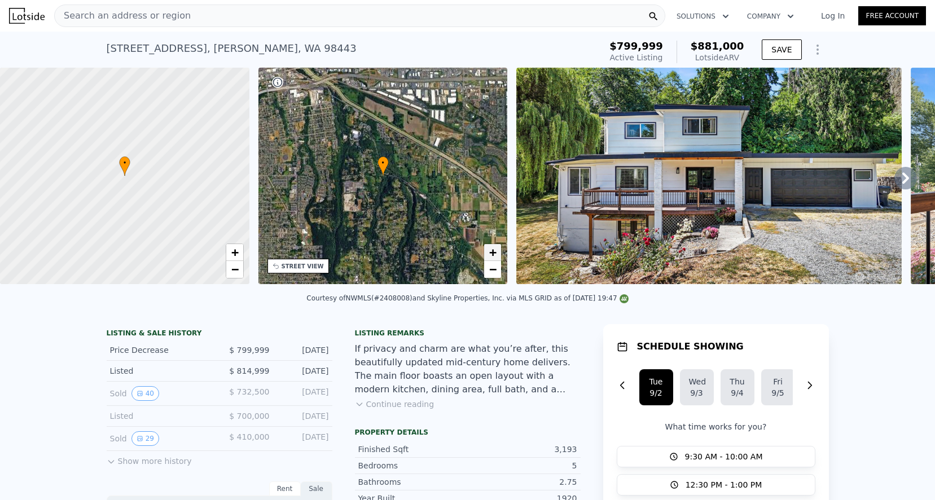
click at [492, 254] on span "+" at bounding box center [492, 252] width 7 height 14
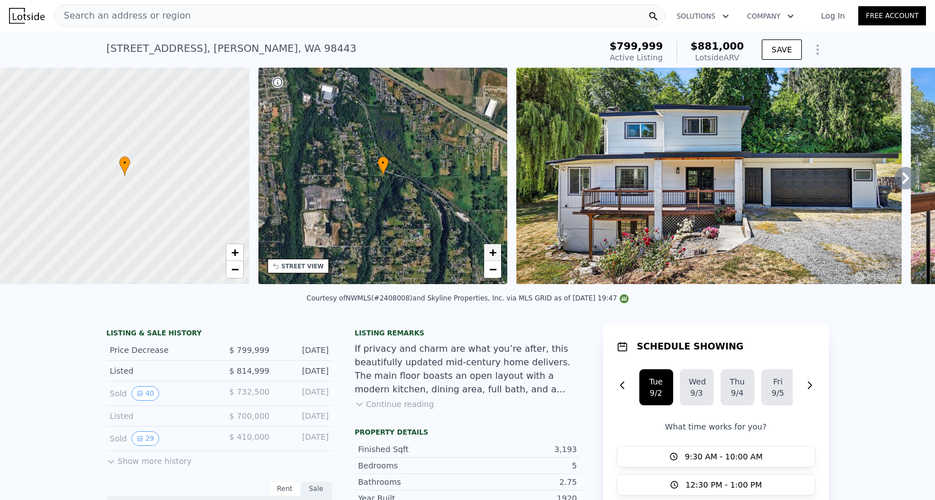
click at [492, 254] on span "+" at bounding box center [492, 252] width 7 height 14
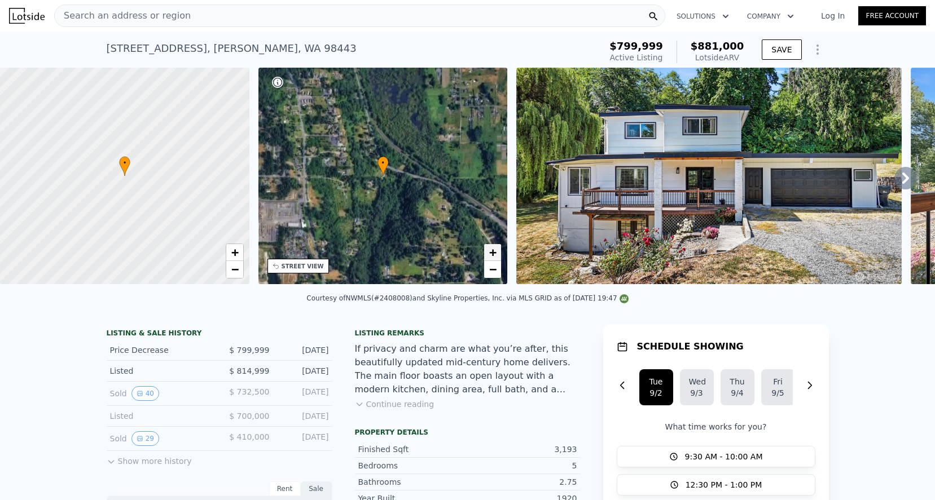
click at [492, 254] on span "+" at bounding box center [492, 252] width 7 height 14
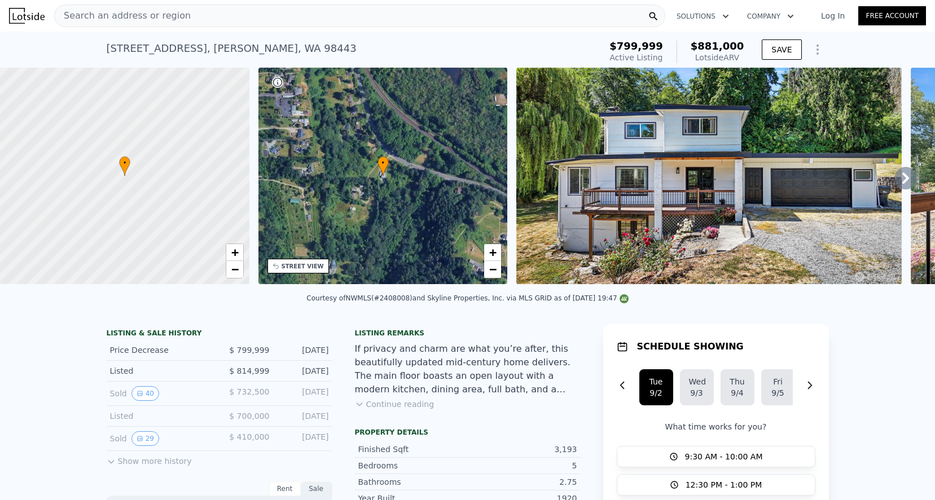
click at [493, 244] on div "+ −" at bounding box center [492, 261] width 18 height 35
click at [492, 250] on span "+" at bounding box center [492, 252] width 7 height 14
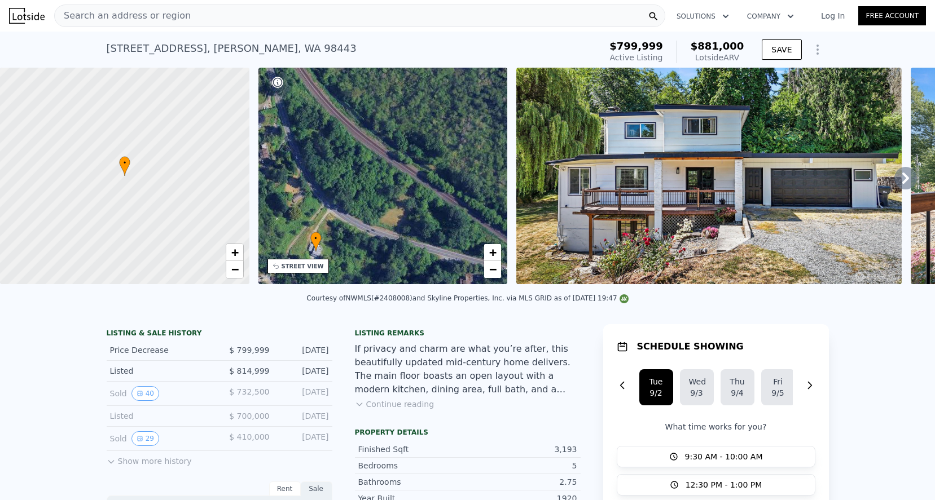
drag, startPoint x: 443, startPoint y: 108, endPoint x: 376, endPoint y: 183, distance: 101.1
click at [376, 183] on div "• + −" at bounding box center [382, 176] width 249 height 217
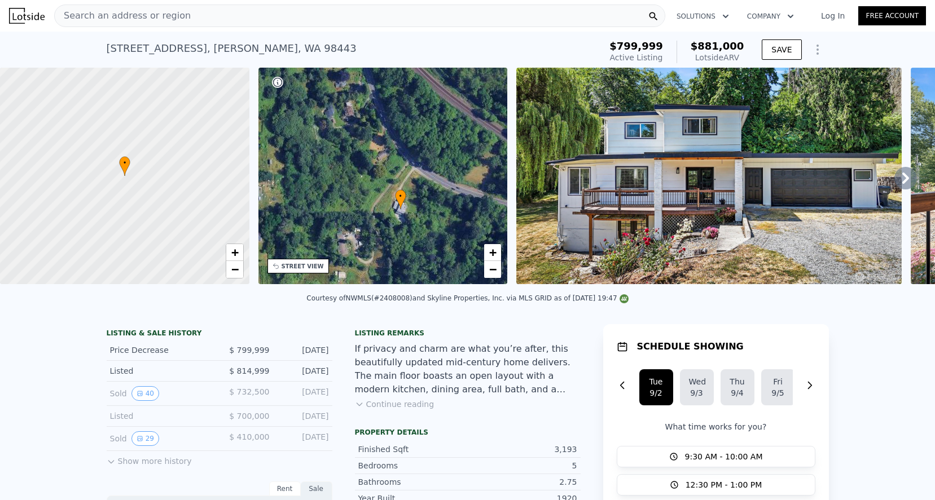
drag, startPoint x: 353, startPoint y: 143, endPoint x: 446, endPoint y: 86, distance: 108.6
click at [446, 86] on div "• + −" at bounding box center [382, 176] width 249 height 217
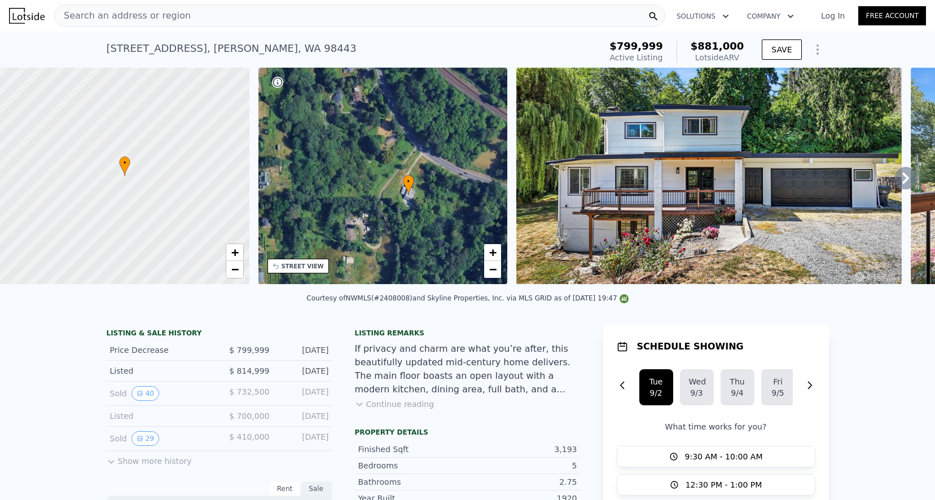
drag, startPoint x: 445, startPoint y: 122, endPoint x: 398, endPoint y: 131, distance: 47.8
click at [398, 131] on div "• + −" at bounding box center [382, 176] width 249 height 217
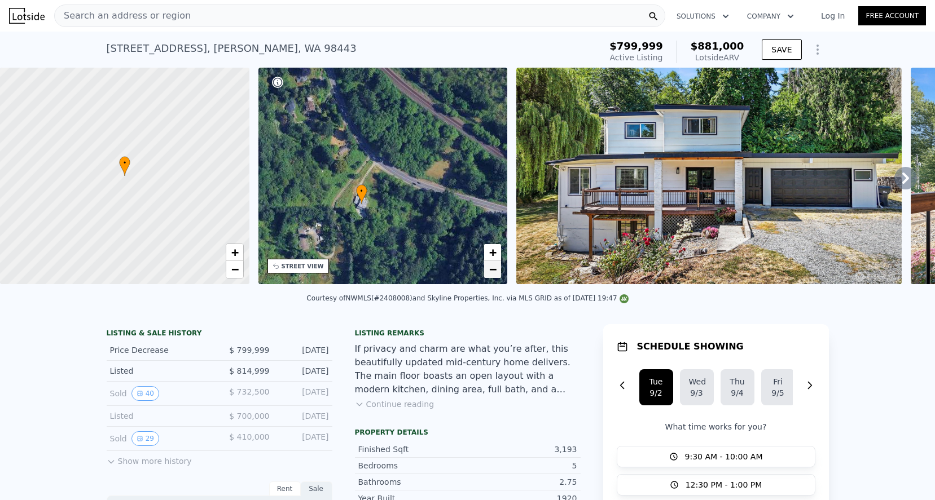
click at [494, 274] on span "−" at bounding box center [492, 269] width 7 height 14
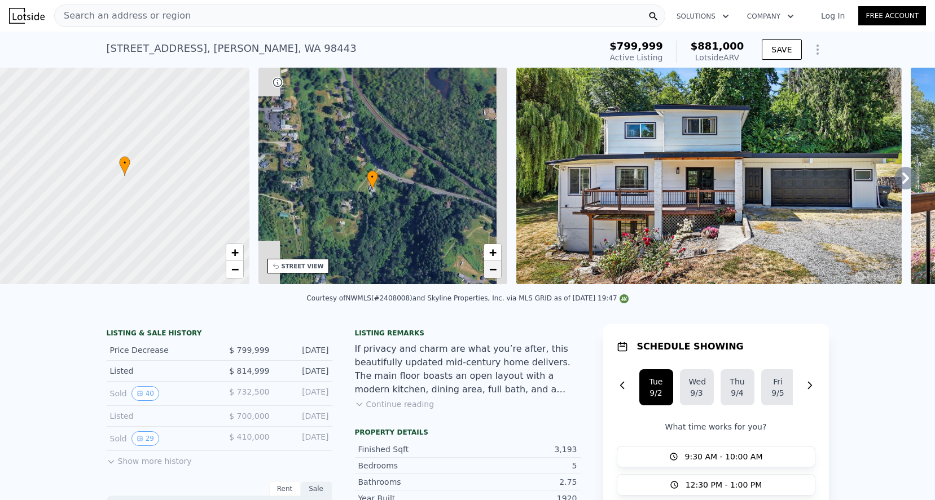
click at [494, 274] on span "−" at bounding box center [492, 269] width 7 height 14
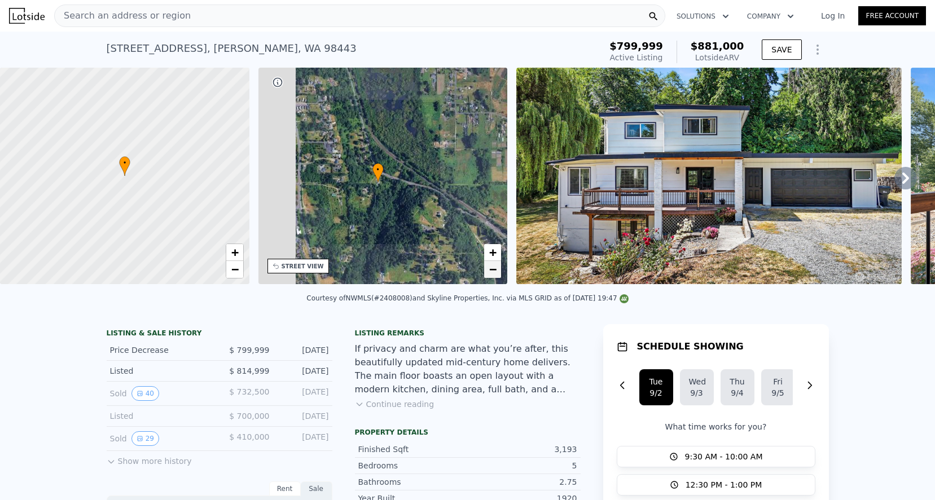
click at [494, 274] on span "−" at bounding box center [492, 269] width 7 height 14
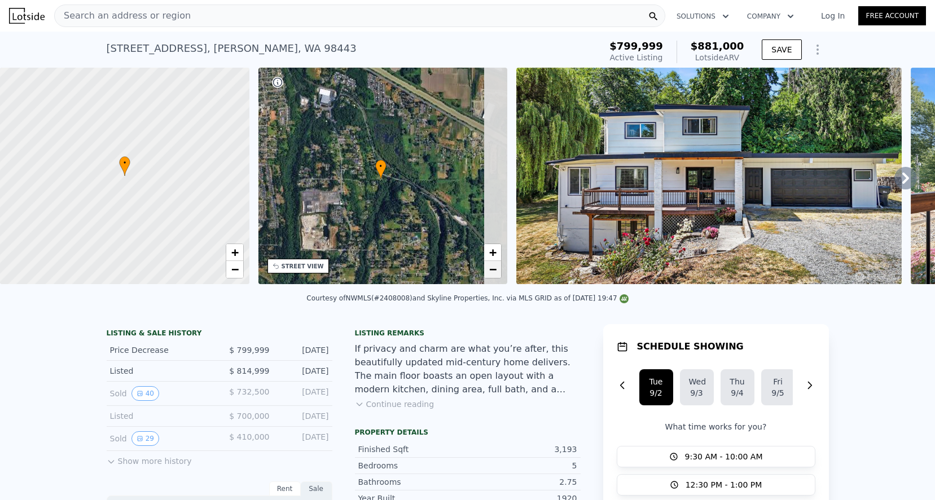
click at [494, 274] on span "−" at bounding box center [492, 269] width 7 height 14
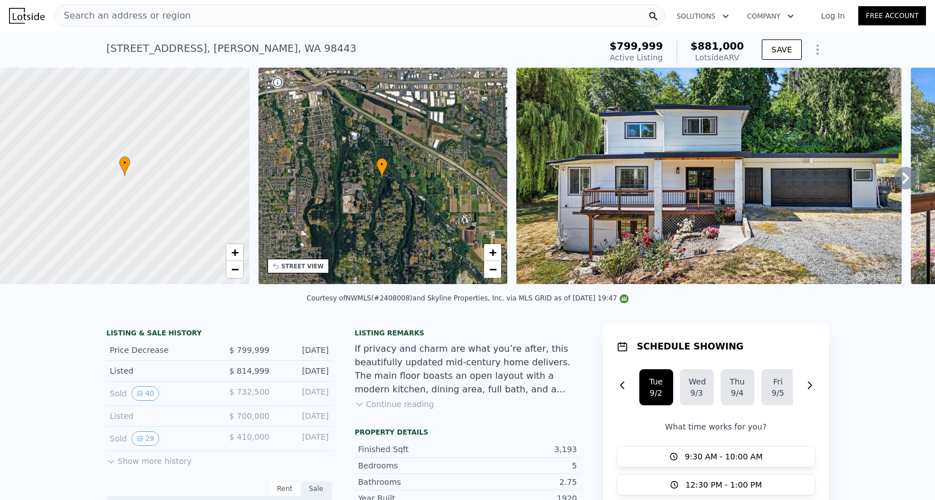
scroll to position [0, 0]
